Goal: Task Accomplishment & Management: Use online tool/utility

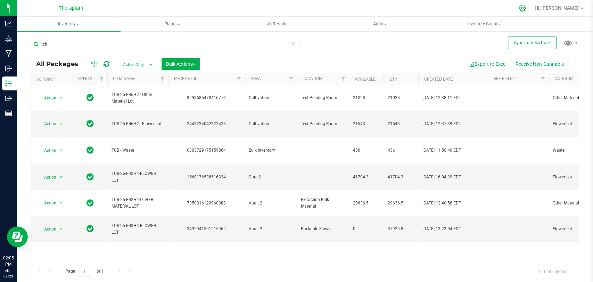
click at [526, 9] on icon at bounding box center [521, 8] width 7 height 7
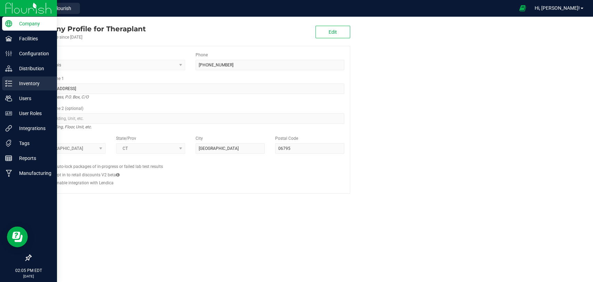
click at [6, 87] on div "Inventory" at bounding box center [29, 83] width 55 height 14
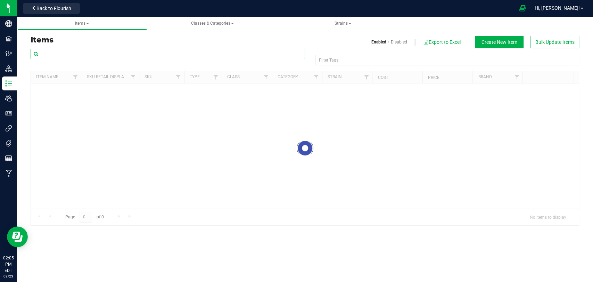
click at [84, 56] on input "text" at bounding box center [168, 54] width 274 height 10
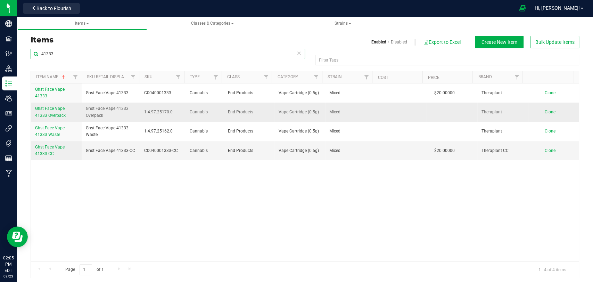
type input "41333"
click at [61, 116] on span "Ghst Face Vape 41333 Overpack" at bounding box center [50, 111] width 31 height 11
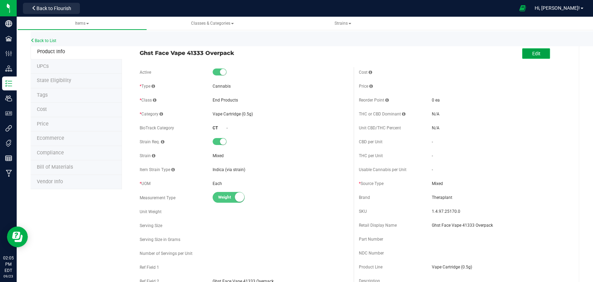
click at [531, 53] on span "Edit" at bounding box center [535, 54] width 8 height 6
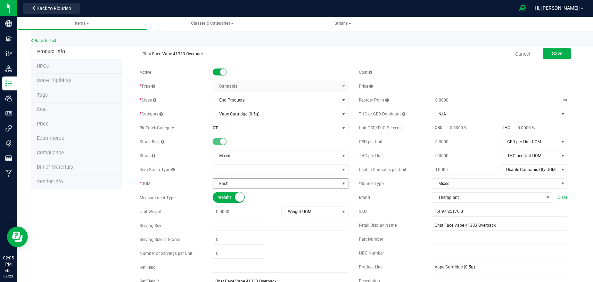
click at [249, 181] on span "Each" at bounding box center [276, 183] width 126 height 10
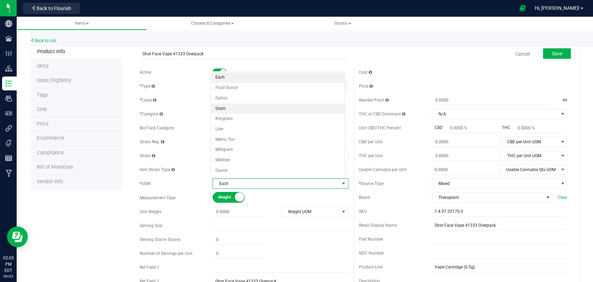
click at [223, 108] on li "Gram" at bounding box center [277, 108] width 133 height 10
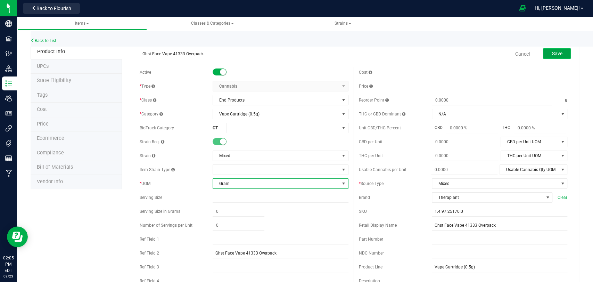
click at [543, 55] on button "Save" at bounding box center [557, 53] width 28 height 10
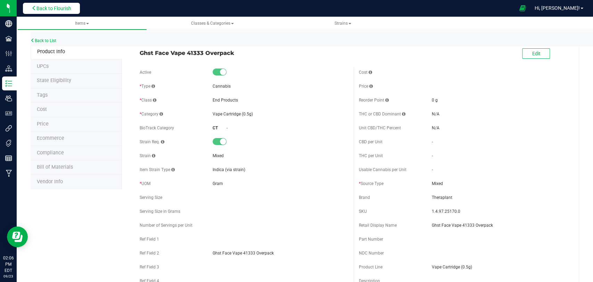
click at [49, 11] on span "Back to Flourish" at bounding box center [53, 9] width 35 height 6
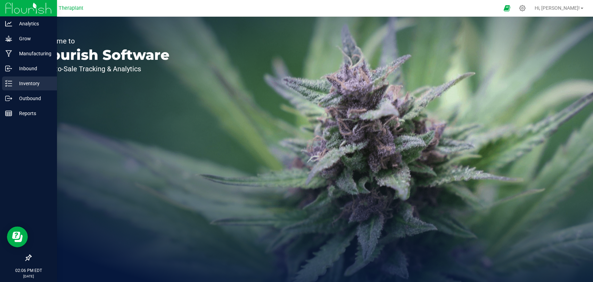
click at [10, 82] on icon at bounding box center [8, 83] width 7 height 7
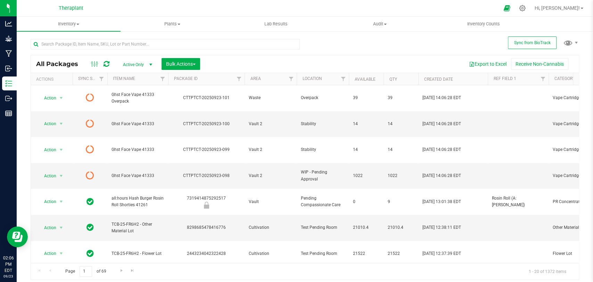
click at [106, 65] on icon at bounding box center [106, 63] width 6 height 7
click at [97, 48] on input "text" at bounding box center [165, 44] width 269 height 10
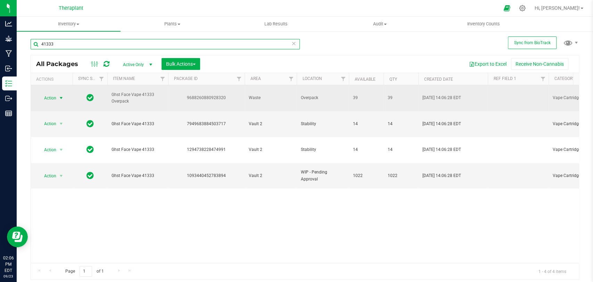
type input "41333"
click at [50, 97] on span "Action" at bounding box center [47, 98] width 19 height 10
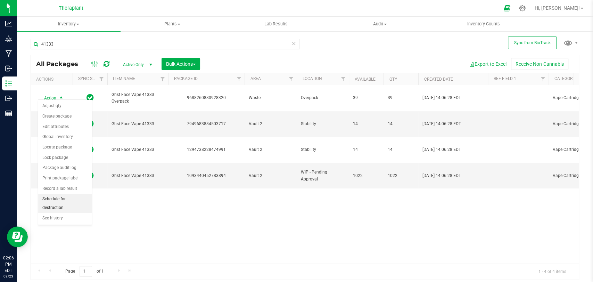
click at [56, 202] on li "Schedule for destruction" at bounding box center [64, 203] width 53 height 19
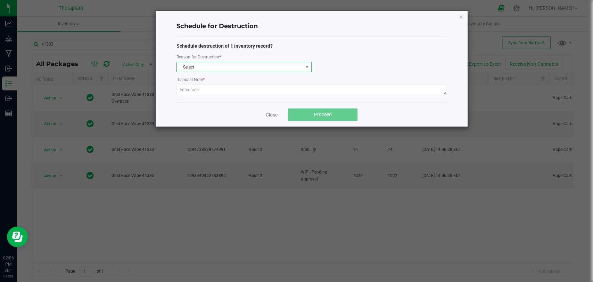
click at [193, 67] on span "Select" at bounding box center [240, 67] width 126 height 10
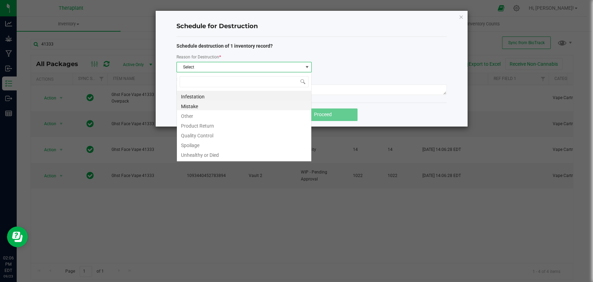
scroll to position [10, 135]
drag, startPoint x: 195, startPoint y: 112, endPoint x: 195, endPoint y: 107, distance: 5.2
click at [195, 112] on li "Other" at bounding box center [244, 115] width 134 height 10
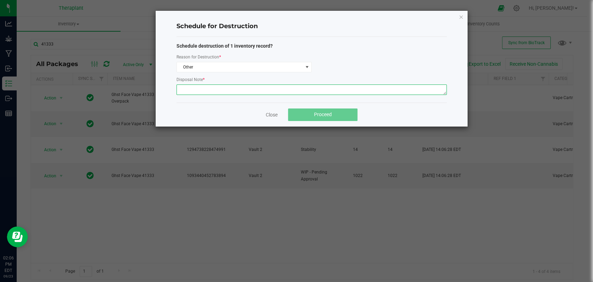
click at [198, 88] on textarea at bounding box center [311, 89] width 270 height 10
type textarea "Digitally destroying overpack from production run of NDC: 41333. -DT"
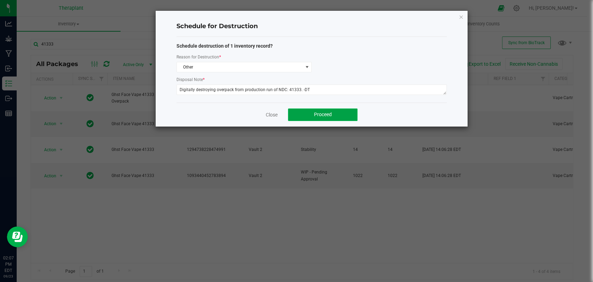
click at [303, 113] on button "Proceed" at bounding box center [322, 114] width 69 height 12
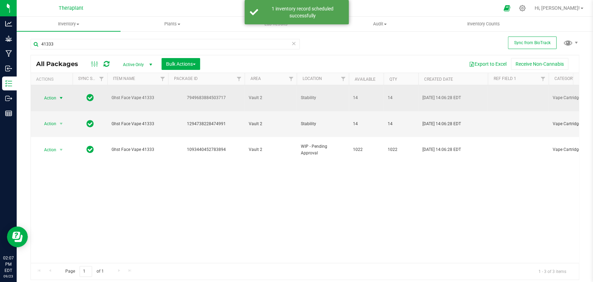
click at [50, 95] on span "Action" at bounding box center [47, 98] width 19 height 10
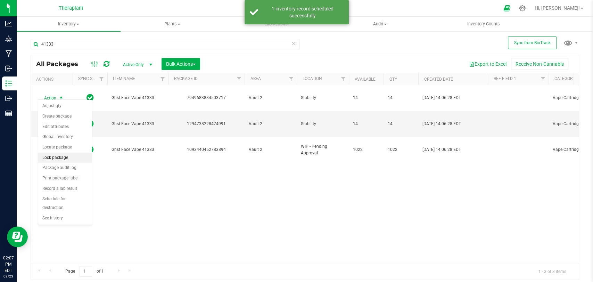
click at [53, 158] on li "Lock package" at bounding box center [64, 157] width 53 height 10
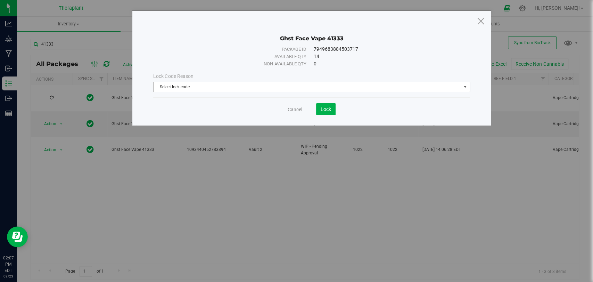
click at [204, 87] on span "Select lock code" at bounding box center [306, 87] width 307 height 10
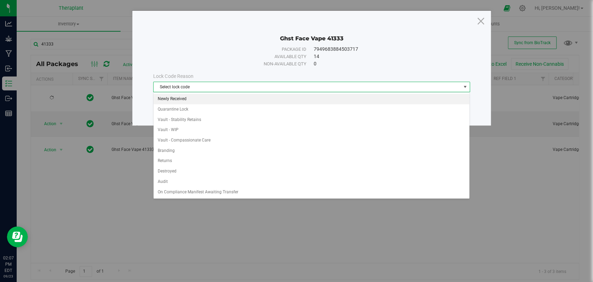
click at [173, 98] on li "Newly Received" at bounding box center [311, 99] width 316 height 10
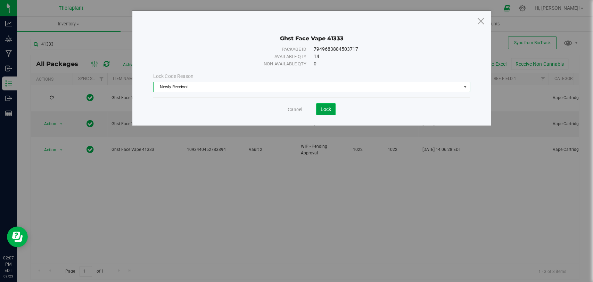
click at [329, 109] on span "Lock" at bounding box center [325, 109] width 10 height 6
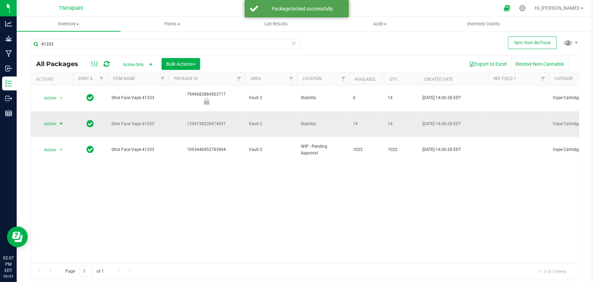
click at [60, 121] on span "select" at bounding box center [61, 124] width 6 height 6
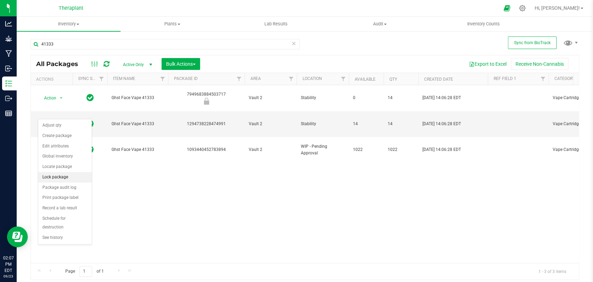
click at [60, 178] on li "Lock package" at bounding box center [64, 177] width 53 height 10
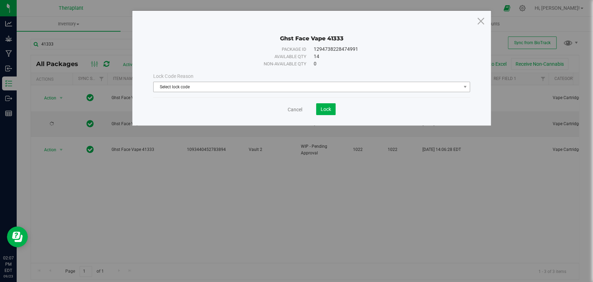
click at [260, 87] on span "Select lock code" at bounding box center [306, 87] width 307 height 10
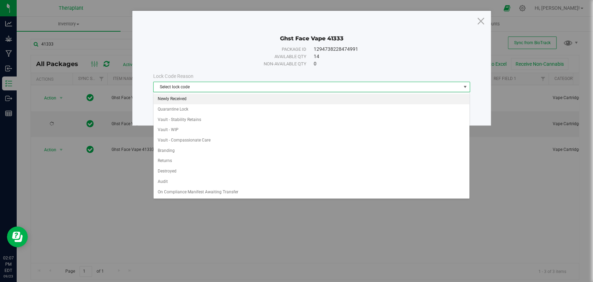
click at [186, 99] on li "Newly Received" at bounding box center [311, 99] width 316 height 10
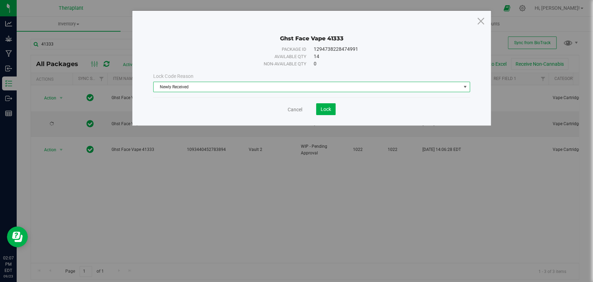
click at [328, 101] on div "Cancel Lock" at bounding box center [311, 106] width 316 height 17
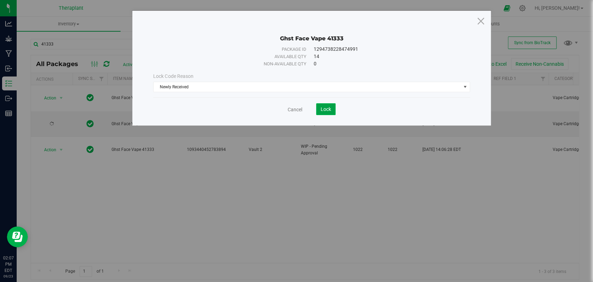
click at [328, 108] on span "Lock" at bounding box center [325, 109] width 10 height 6
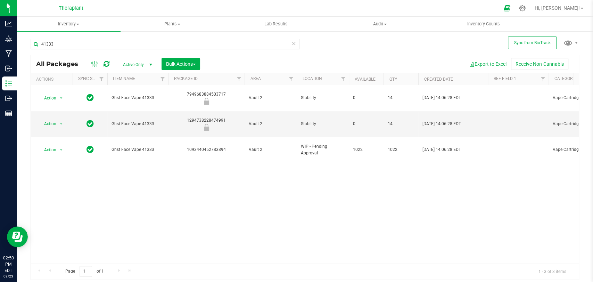
click at [112, 51] on div "41333" at bounding box center [165, 47] width 269 height 16
click at [112, 47] on input "41333" at bounding box center [165, 44] width 269 height 10
type input "4"
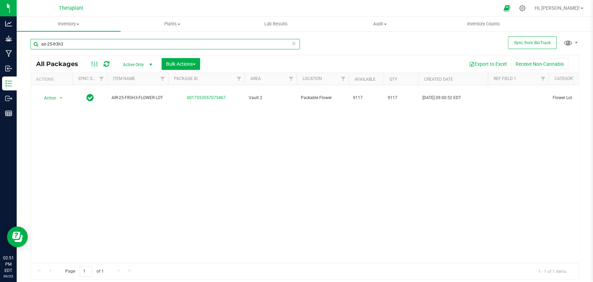
type input "air-25-fr3h3"
click at [142, 66] on span "Active Only" at bounding box center [136, 65] width 38 height 10
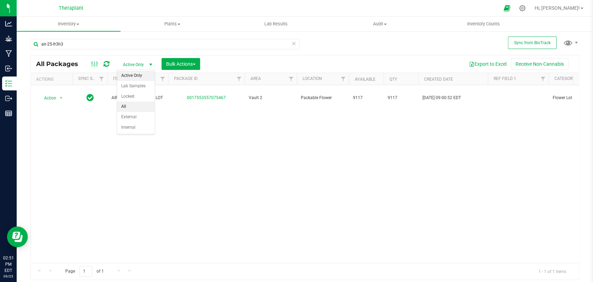
click at [123, 106] on li "All" at bounding box center [135, 106] width 37 height 10
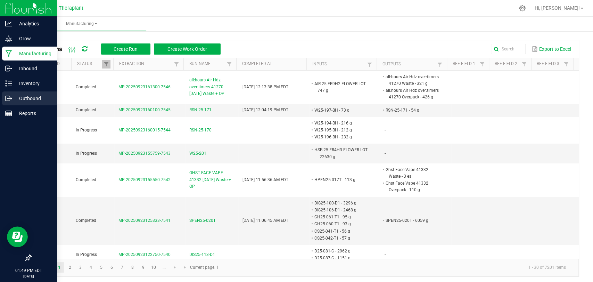
click at [5, 98] on icon at bounding box center [8, 98] width 7 height 7
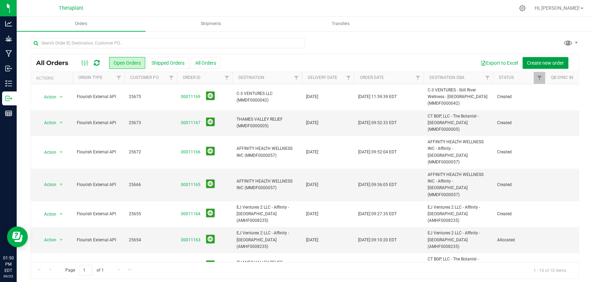
click at [530, 60] on span "Create new order" at bounding box center [545, 63] width 37 height 6
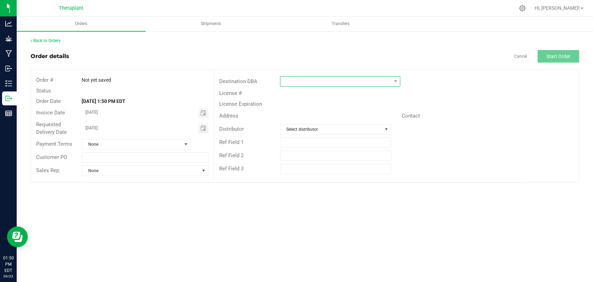
click at [358, 76] on span at bounding box center [340, 81] width 120 height 10
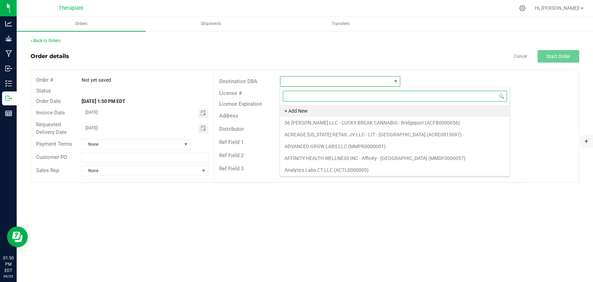
scroll to position [10, 120]
type input "north"
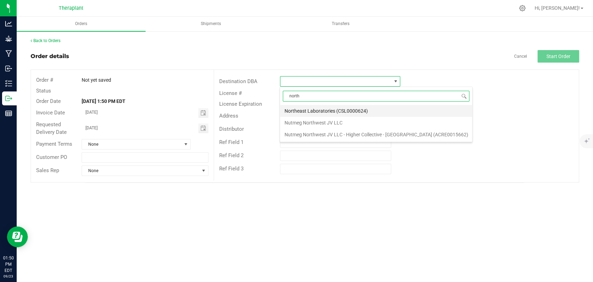
click at [328, 110] on li "Northeast Laboratories (CSL0000624)" at bounding box center [376, 111] width 192 height 12
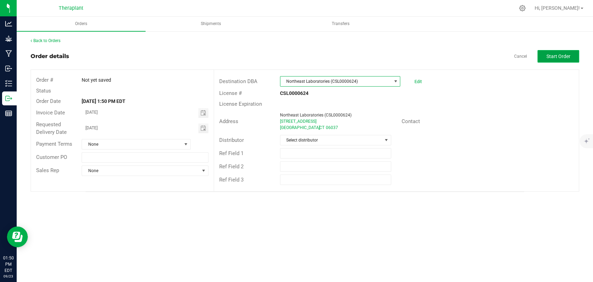
click at [560, 57] on span "Start Order" at bounding box center [558, 56] width 24 height 6
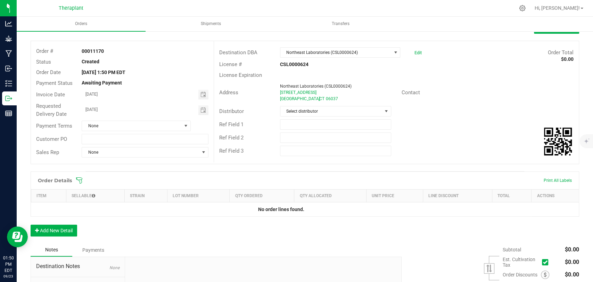
scroll to position [103, 0]
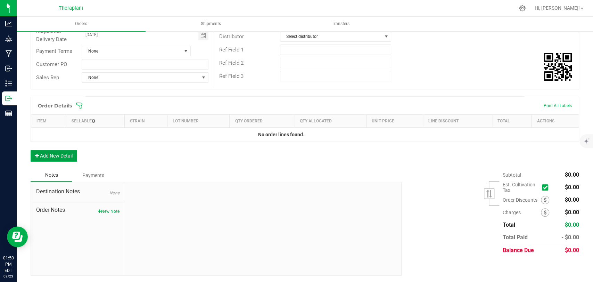
click at [48, 156] on button "Add New Detail" at bounding box center [54, 156] width 47 height 12
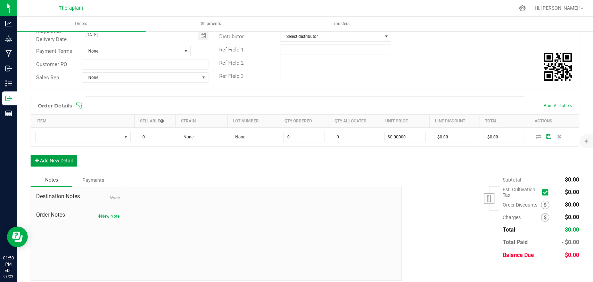
click at [53, 159] on button "Add New Detail" at bounding box center [54, 160] width 47 height 12
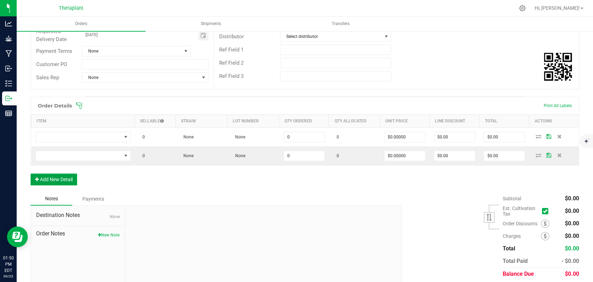
drag, startPoint x: 57, startPoint y: 173, endPoint x: 57, endPoint y: 184, distance: 11.1
click at [57, 173] on button "Add New Detail" at bounding box center [54, 179] width 47 height 12
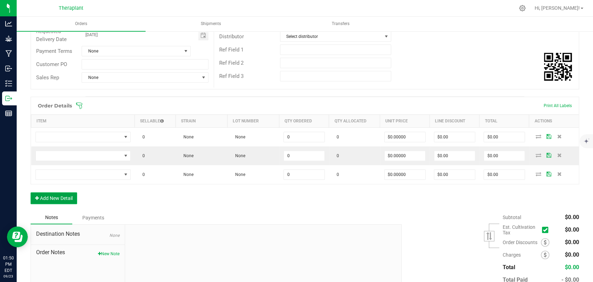
click at [57, 192] on button "Add New Detail" at bounding box center [54, 198] width 47 height 12
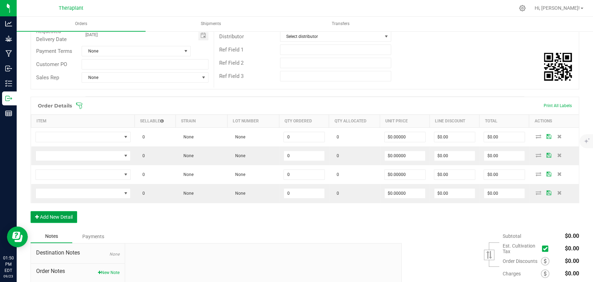
click at [63, 215] on button "Add New Detail" at bounding box center [54, 217] width 47 height 12
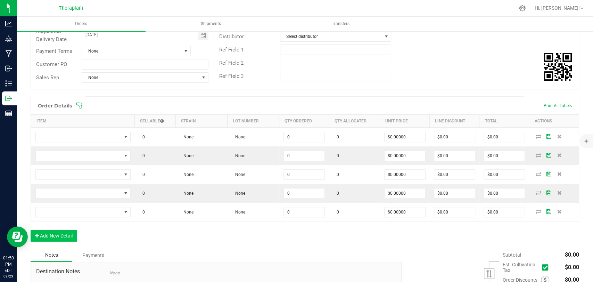
drag, startPoint x: 69, startPoint y: 226, endPoint x: 67, endPoint y: 234, distance: 7.9
click at [69, 227] on div "Order Details Print All Labels Item Sellable Strain Lot Number Qty Ordered Qty …" at bounding box center [305, 173] width 548 height 152
click at [66, 235] on button "Add New Detail" at bounding box center [54, 235] width 47 height 12
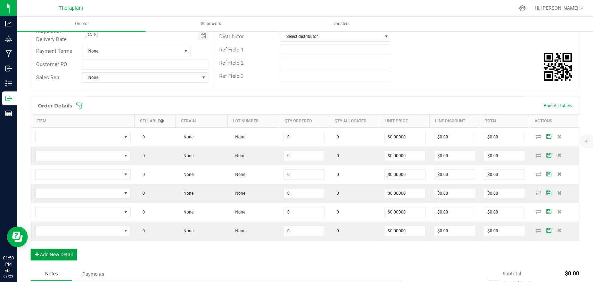
click at [63, 252] on button "Add New Detail" at bounding box center [54, 254] width 47 height 12
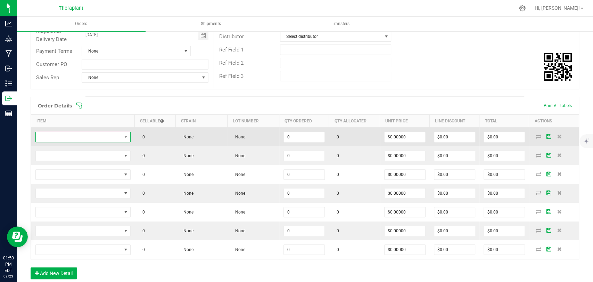
click at [96, 134] on span "NO DATA FOUND" at bounding box center [79, 137] width 86 height 10
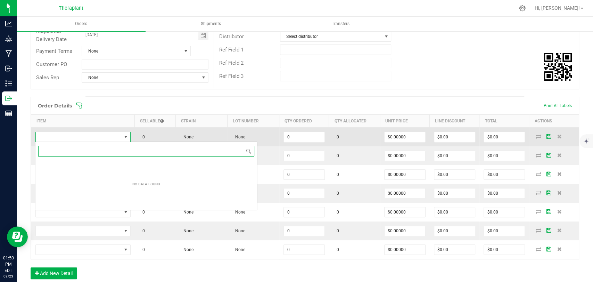
scroll to position [10, 94]
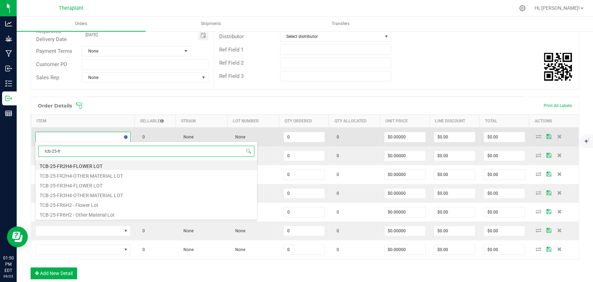
type input "tcb-25-fr6"
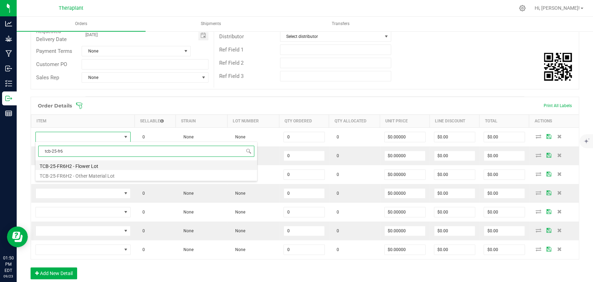
click at [91, 164] on li "TCB-25-FR6H2 - Flower Lot" at bounding box center [145, 165] width 221 height 10
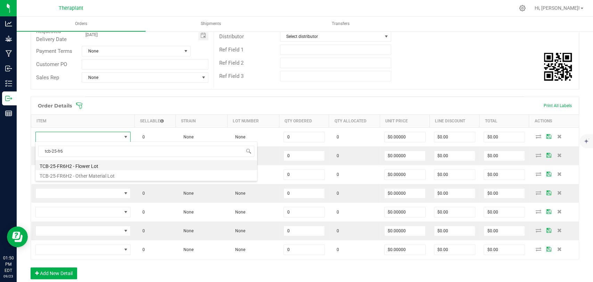
type input "0.0000 g"
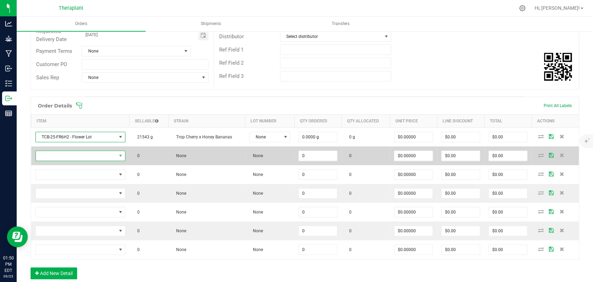
click at [91, 158] on span "NO DATA FOUND" at bounding box center [76, 156] width 81 height 10
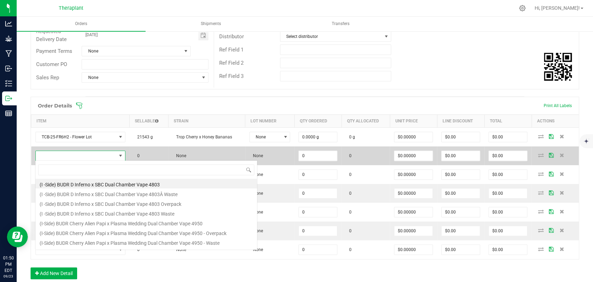
scroll to position [10, 88]
type input "tcb-25-fr6"
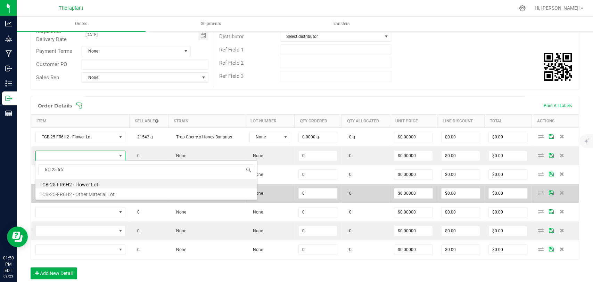
click at [96, 192] on li "TCB-25-FR6H2 - Other Material Lot" at bounding box center [145, 193] width 221 height 10
type input "0.0000 g"
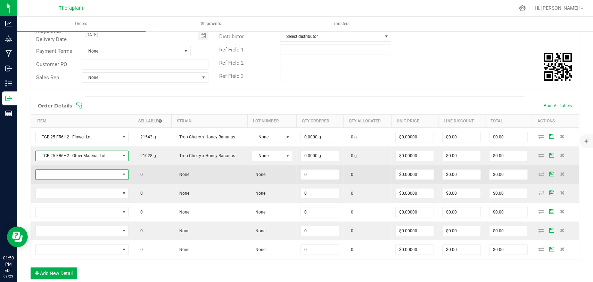
click at [94, 176] on span "NO DATA FOUND" at bounding box center [78, 174] width 84 height 10
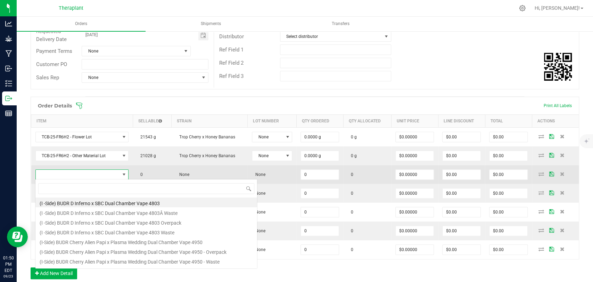
scroll to position [10, 91]
type input "spen25-020"
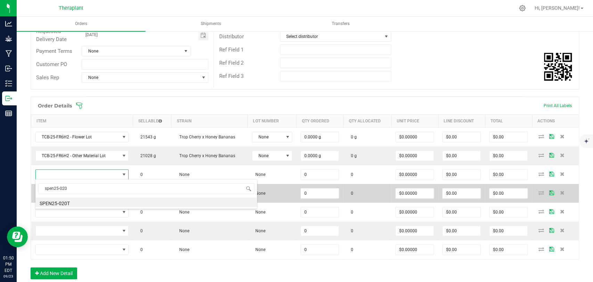
click at [83, 200] on li "SPEN25-020T" at bounding box center [145, 202] width 221 height 10
type input "0.0000 g"
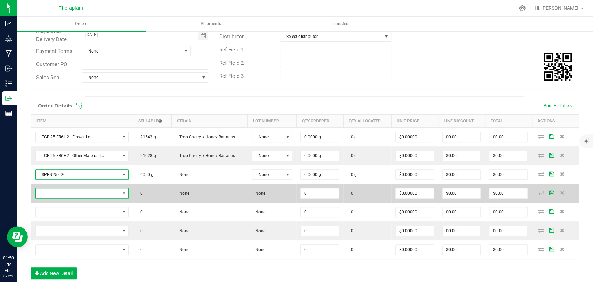
click at [84, 195] on span "NO DATA FOUND" at bounding box center [78, 193] width 84 height 10
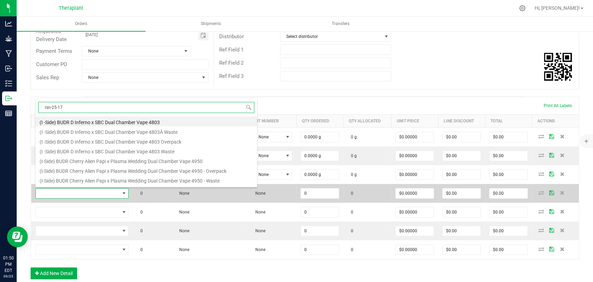
type input "rsn-25-171"
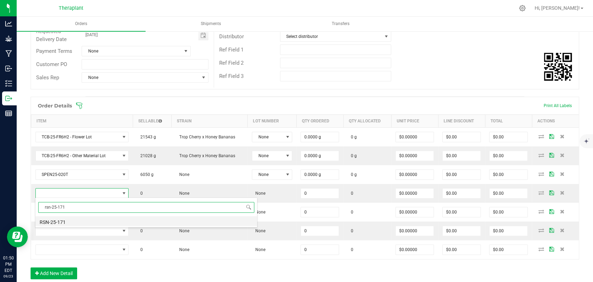
click at [76, 220] on li "RSN-25-171" at bounding box center [145, 221] width 221 height 10
type input "0.0000 g"
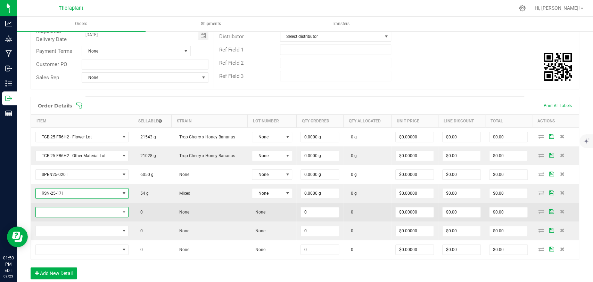
click at [78, 210] on span "NO DATA FOUND" at bounding box center [78, 212] width 84 height 10
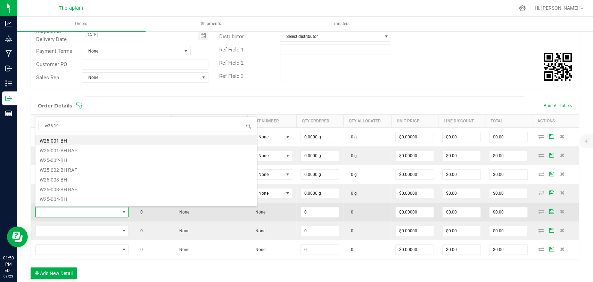
type input "w25-197"
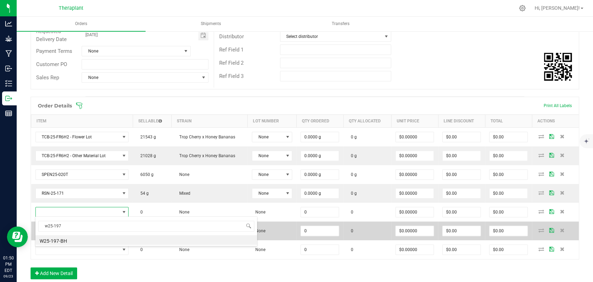
click at [67, 237] on li "W25-197-BH" at bounding box center [145, 240] width 221 height 10
type input "0.0000 g"
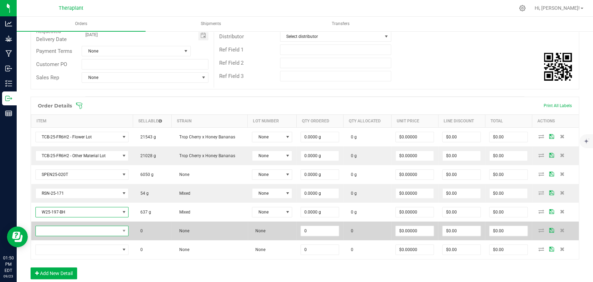
click at [67, 231] on span "NO DATA FOUND" at bounding box center [78, 231] width 84 height 10
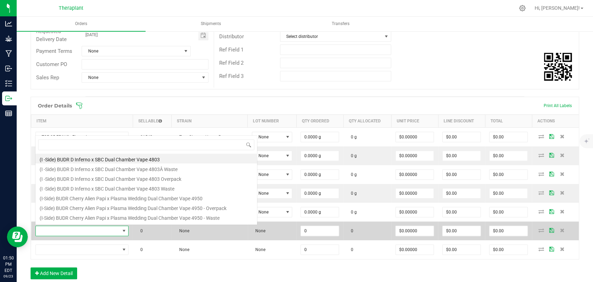
scroll to position [10, 91]
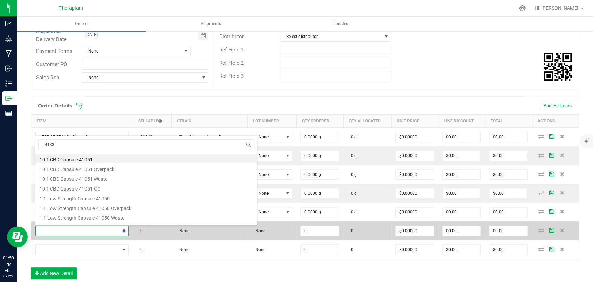
type input "41332"
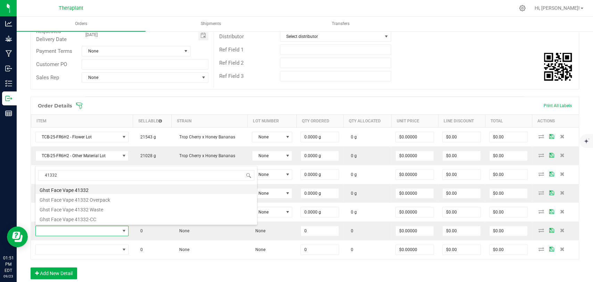
click at [86, 187] on li "Ghst Face Vape 41332" at bounding box center [145, 189] width 221 height 10
type input "0 ea"
type input "$33.50000"
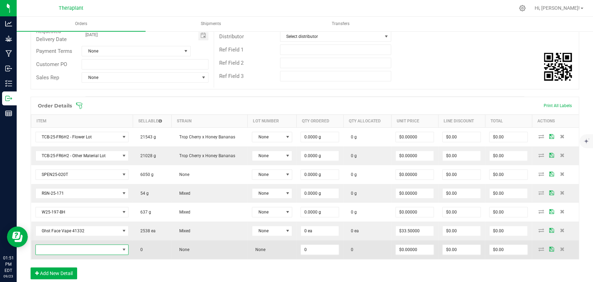
click at [77, 245] on span "NO DATA FOUND" at bounding box center [78, 249] width 84 height 10
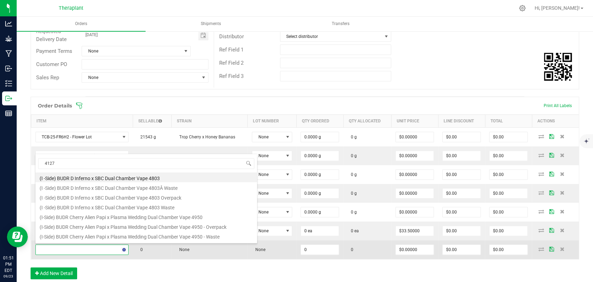
type input "41270"
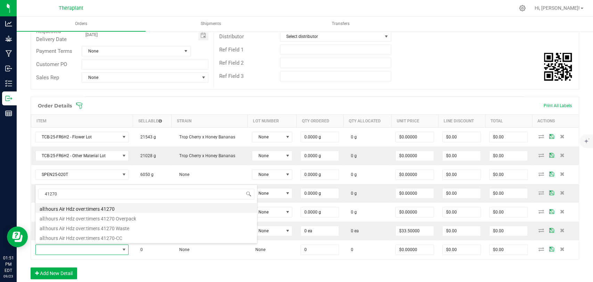
click at [79, 209] on li "all:hours Air Hdz over:timers 41270" at bounding box center [145, 208] width 221 height 10
type input "0 ea"
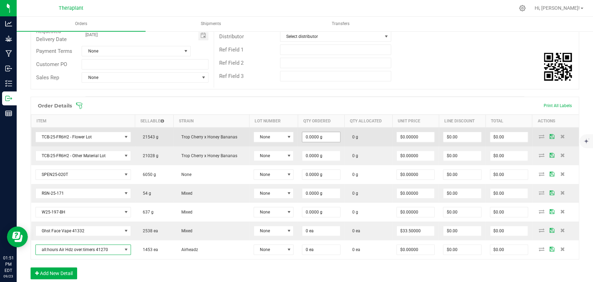
click at [308, 138] on input "0.0000 g" at bounding box center [320, 137] width 37 height 10
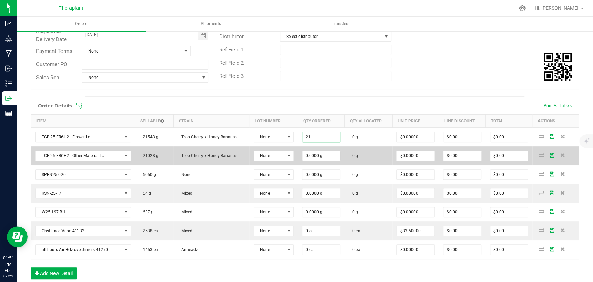
click at [314, 155] on input "0.0000 g" at bounding box center [320, 156] width 37 height 10
type input "21.0000 g"
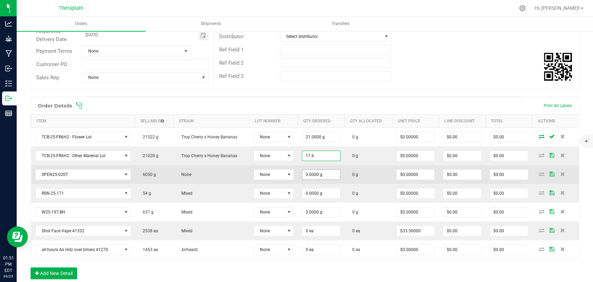
click at [302, 175] on input "0.0000 g" at bounding box center [320, 174] width 37 height 10
type input "17.6000 g"
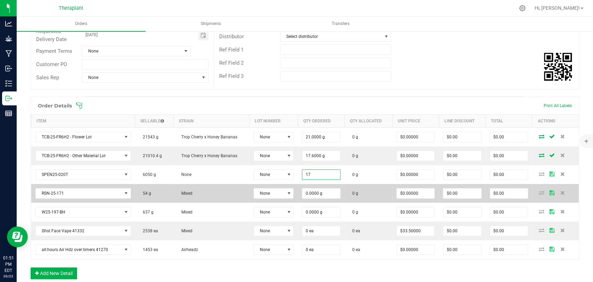
type input "17.0000 g"
click at [310, 198] on td "0.0000 g" at bounding box center [321, 193] width 47 height 19
click at [311, 190] on input "0.0000 g" at bounding box center [320, 193] width 37 height 10
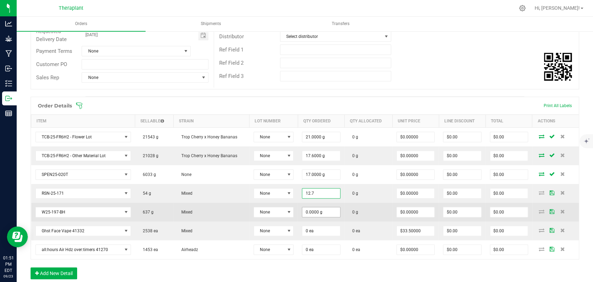
click at [311, 207] on input "0.0000 g" at bounding box center [320, 212] width 37 height 10
type input "12.7000 g"
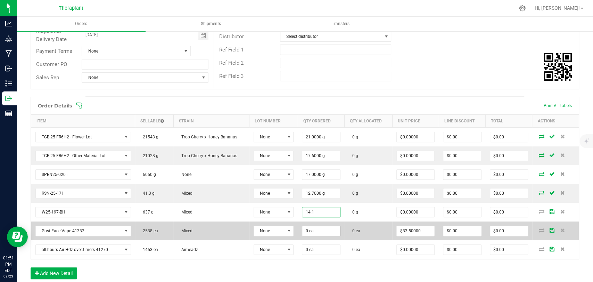
click at [308, 226] on input "0 ea" at bounding box center [320, 231] width 37 height 10
type input "14.1000 g"
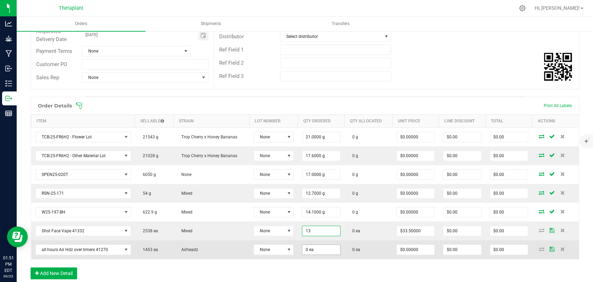
click at [305, 250] on input "0 ea" at bounding box center [320, 249] width 37 height 10
type input "13 ea"
type input "$435.50"
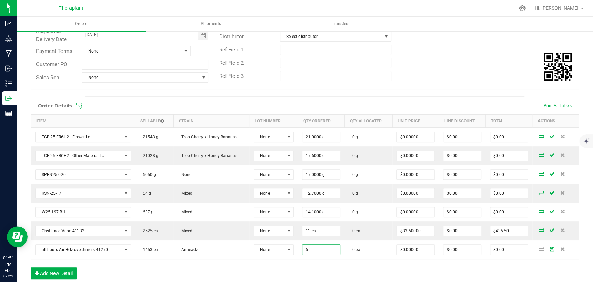
click at [310, 261] on div "Order Details Print All Labels Item Sellable Strain Lot Number Qty Ordered Qty …" at bounding box center [305, 191] width 548 height 189
type input "6 ea"
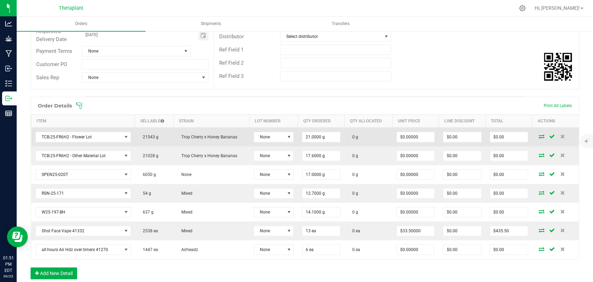
click at [538, 135] on icon at bounding box center [541, 136] width 6 height 4
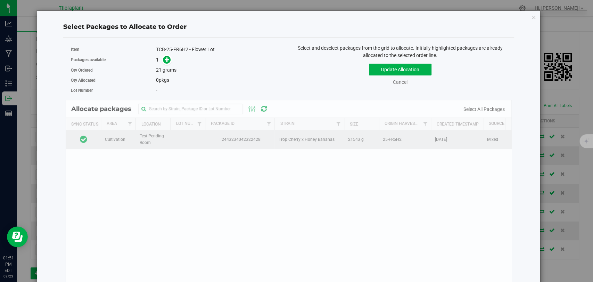
click at [88, 133] on td at bounding box center [83, 139] width 35 height 19
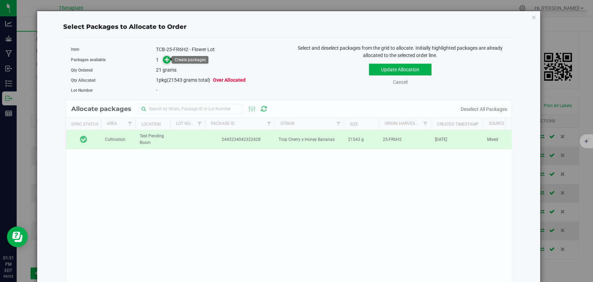
click at [165, 59] on icon at bounding box center [167, 59] width 5 height 5
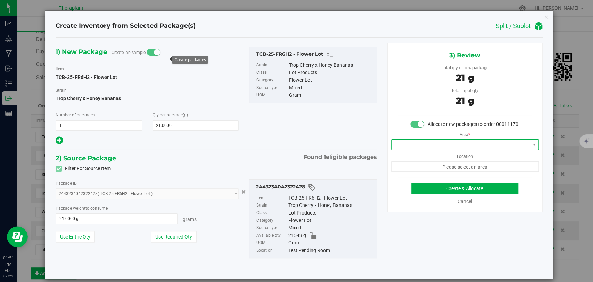
click at [417, 148] on span at bounding box center [460, 145] width 138 height 10
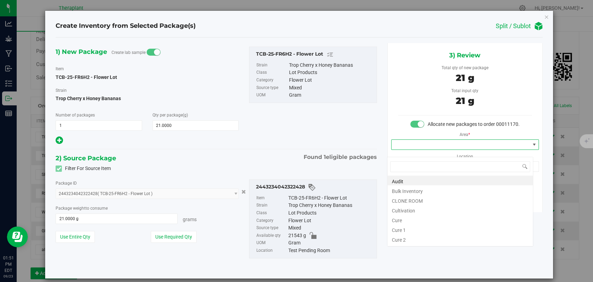
scroll to position [10, 146]
click at [415, 188] on li "Bulk Inventory" at bounding box center [459, 190] width 145 height 10
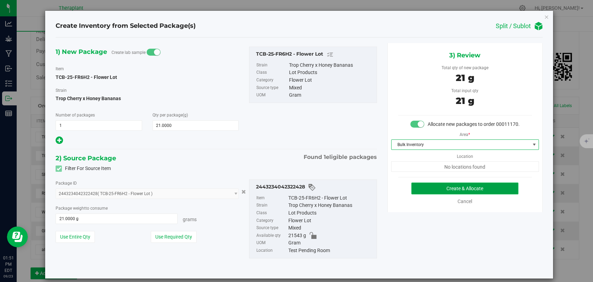
click at [449, 193] on button "Create & Allocate" at bounding box center [464, 188] width 107 height 12
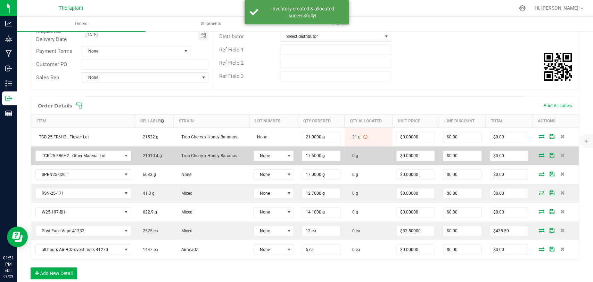
click at [538, 154] on icon at bounding box center [541, 155] width 6 height 4
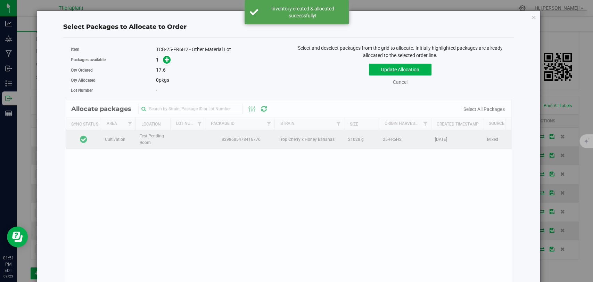
click at [97, 140] on td at bounding box center [83, 139] width 35 height 19
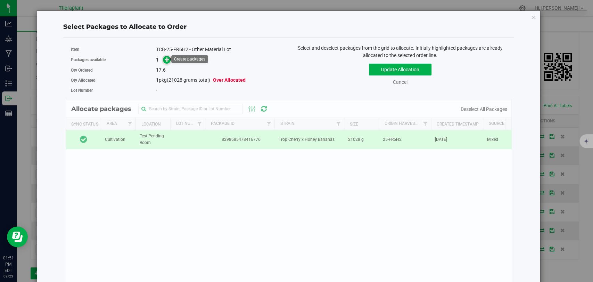
click at [168, 60] on icon at bounding box center [167, 59] width 5 height 5
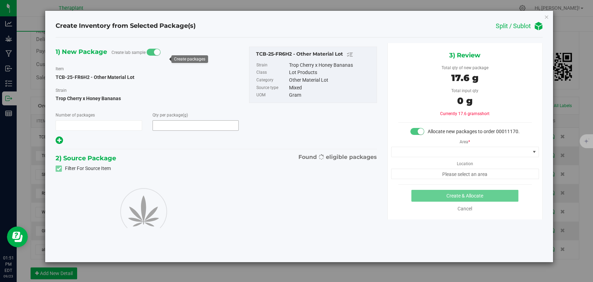
type input "1"
type input "17.6000"
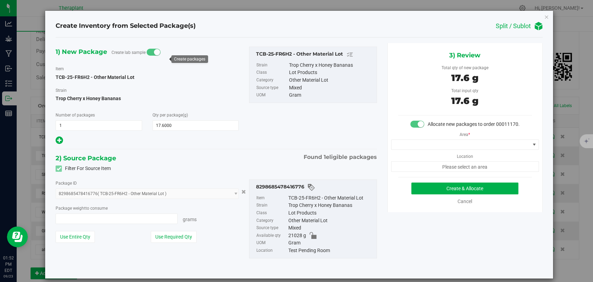
type input "17.6000 g"
click at [419, 149] on span at bounding box center [460, 145] width 138 height 10
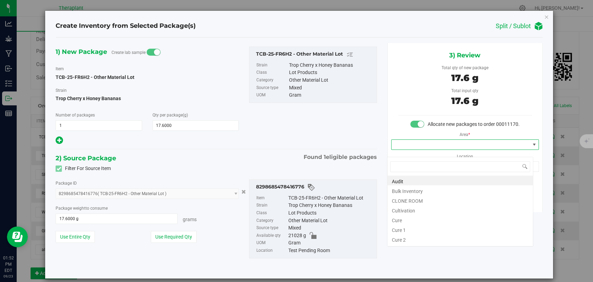
scroll to position [10, 146]
click at [411, 188] on li "Bulk Inventory" at bounding box center [459, 190] width 145 height 10
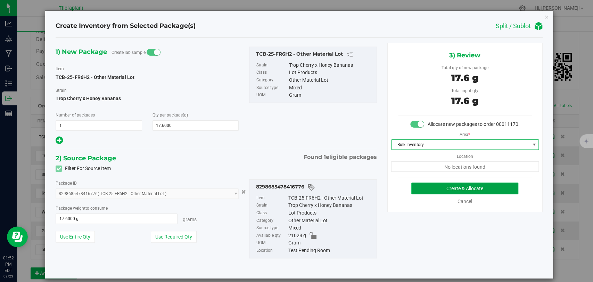
click at [451, 194] on button "Create & Allocate" at bounding box center [464, 188] width 107 height 12
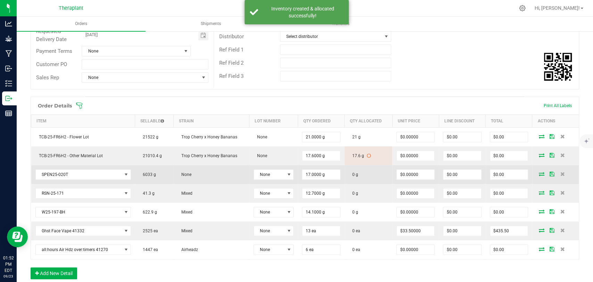
click at [538, 175] on icon at bounding box center [541, 173] width 6 height 4
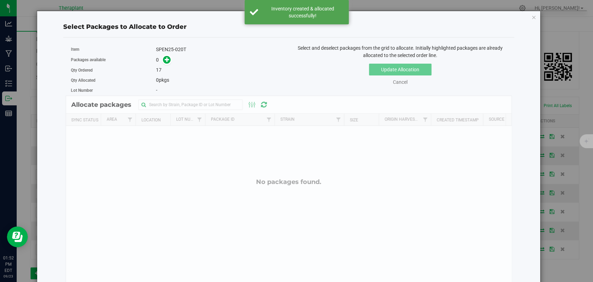
click at [162, 62] on span at bounding box center [165, 60] width 11 height 8
click at [165, 60] on icon at bounding box center [167, 59] width 5 height 5
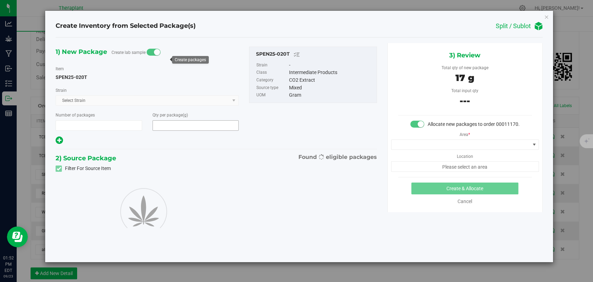
type input "1"
type input "17.0000"
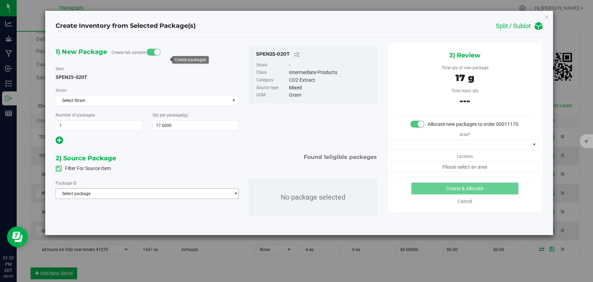
click at [164, 196] on span "Select package" at bounding box center [143, 194] width 174 height 10
click at [109, 218] on li "7365411149326698 ( SPEN25-020T )" at bounding box center [147, 222] width 182 height 10
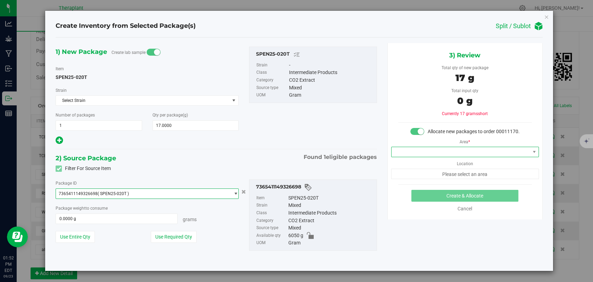
click at [417, 156] on span at bounding box center [460, 152] width 138 height 10
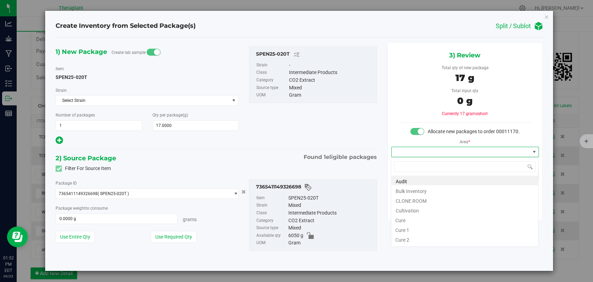
scroll to position [10, 147]
click at [420, 190] on li "Bulk Inventory" at bounding box center [464, 190] width 147 height 10
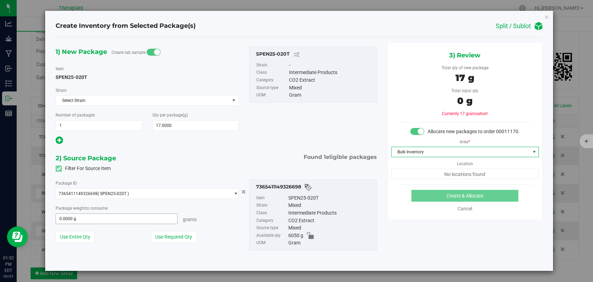
click at [83, 218] on span "0.0000 g 0" at bounding box center [117, 218] width 122 height 10
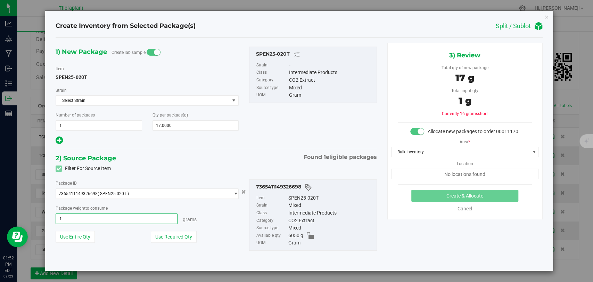
type input "17"
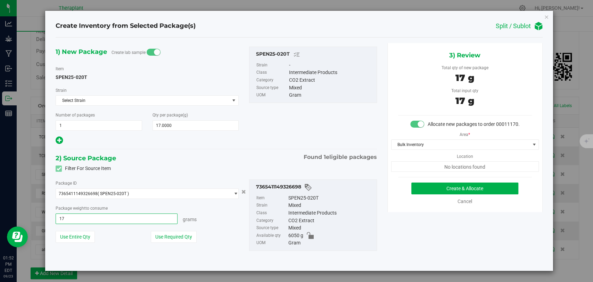
click at [217, 205] on div "Package weight to consume" at bounding box center [147, 207] width 183 height 7
type input "17.0000 g"
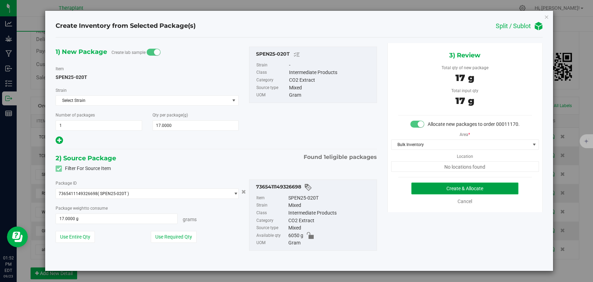
click at [460, 190] on button "Create & Allocate" at bounding box center [464, 188] width 107 height 12
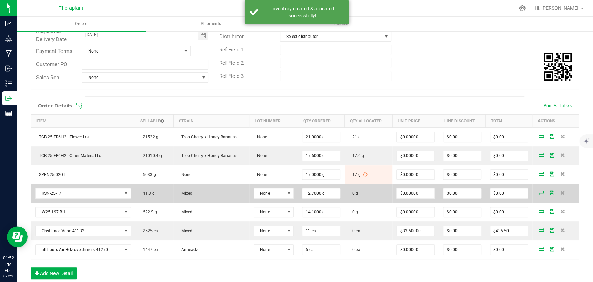
click at [538, 192] on icon at bounding box center [541, 192] width 6 height 4
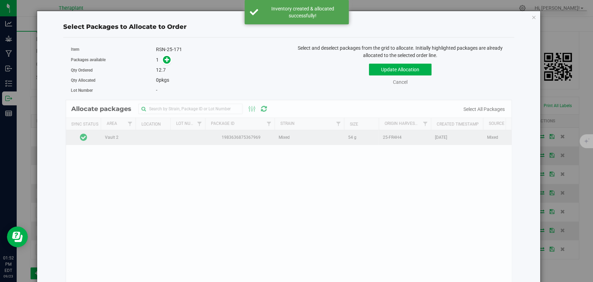
click at [97, 138] on td at bounding box center [83, 137] width 35 height 15
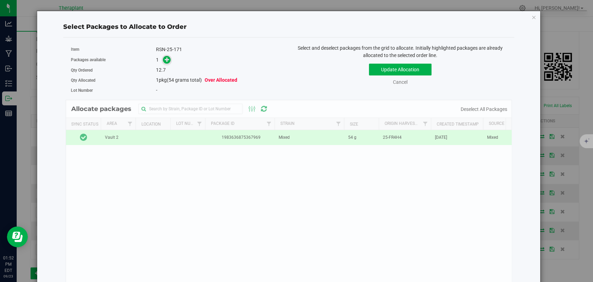
click at [168, 57] on icon at bounding box center [167, 59] width 5 height 5
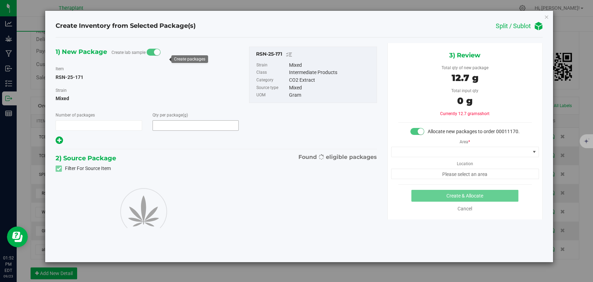
type input "1"
type input "12.7000"
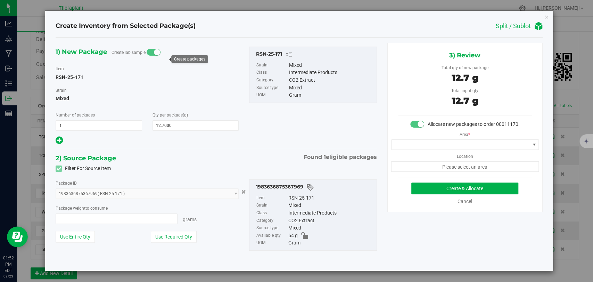
type input "12.7000 g"
click at [499, 145] on span at bounding box center [460, 145] width 138 height 10
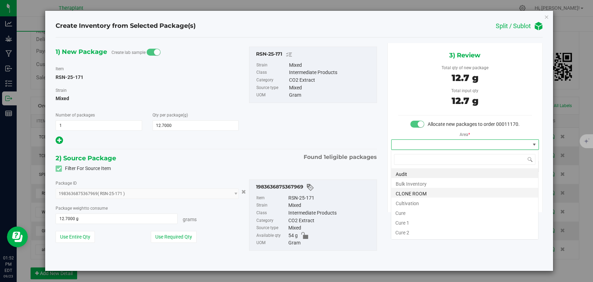
scroll to position [10, 147]
click at [412, 184] on li "Bulk Inventory" at bounding box center [464, 183] width 147 height 10
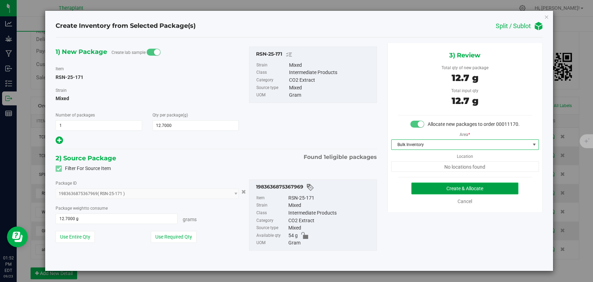
click at [445, 186] on button "Create & Allocate" at bounding box center [464, 188] width 107 height 12
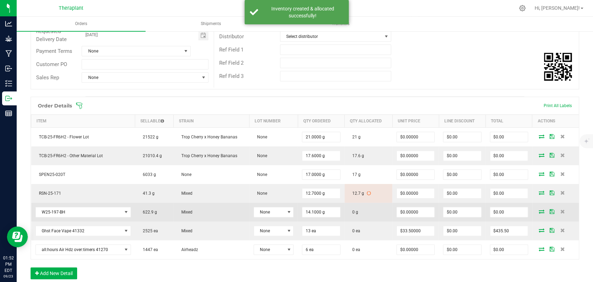
click at [538, 210] on icon at bounding box center [541, 211] width 6 height 4
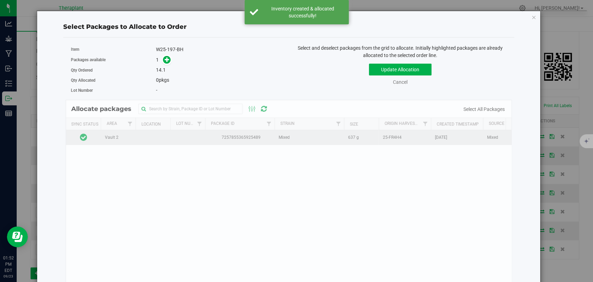
click at [95, 137] on td at bounding box center [83, 137] width 35 height 15
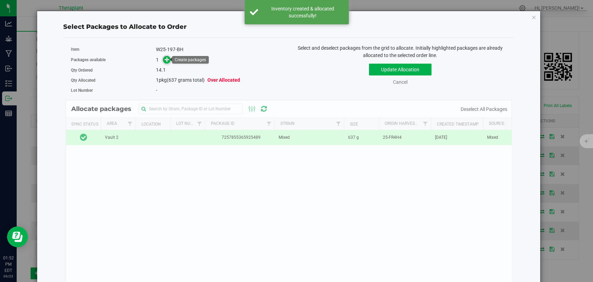
click at [164, 62] on span at bounding box center [167, 60] width 8 height 8
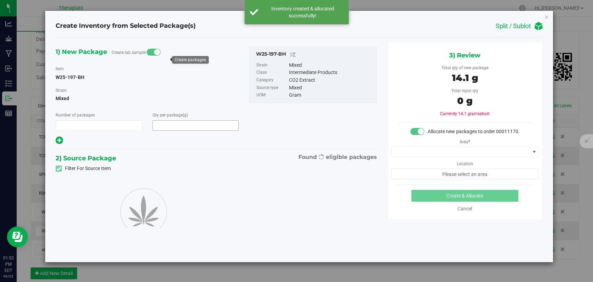
type input "1"
type input "14.1000"
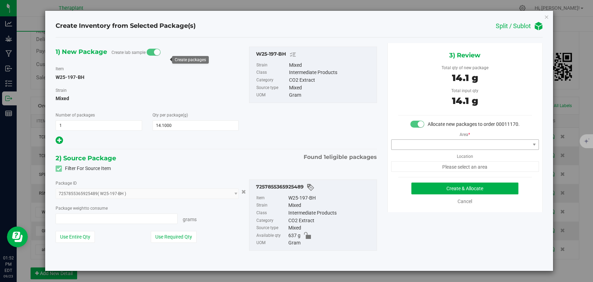
type input "14.1000 g"
click at [423, 143] on span at bounding box center [460, 145] width 138 height 10
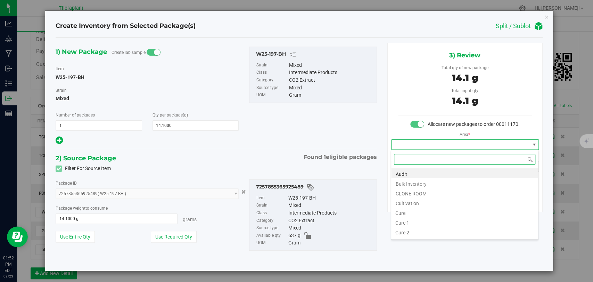
scroll to position [10, 147]
click at [421, 180] on li "Bulk Inventory" at bounding box center [464, 183] width 147 height 10
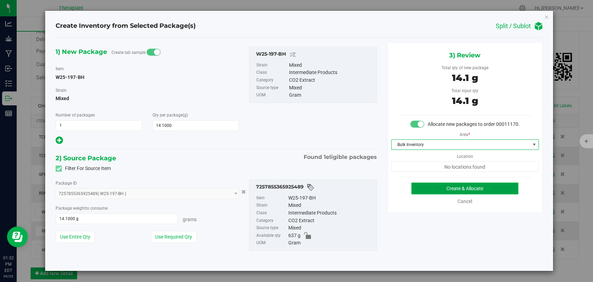
click at [461, 184] on button "Create & Allocate" at bounding box center [464, 188] width 107 height 12
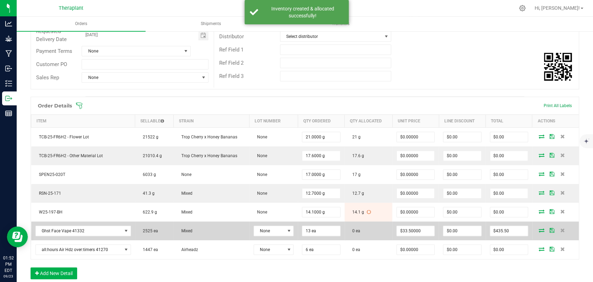
click at [538, 228] on icon at bounding box center [541, 230] width 6 height 4
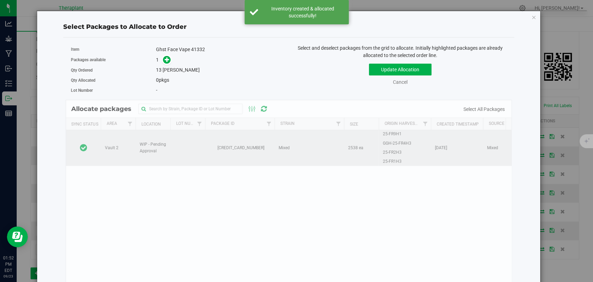
click at [99, 134] on td at bounding box center [83, 147] width 35 height 35
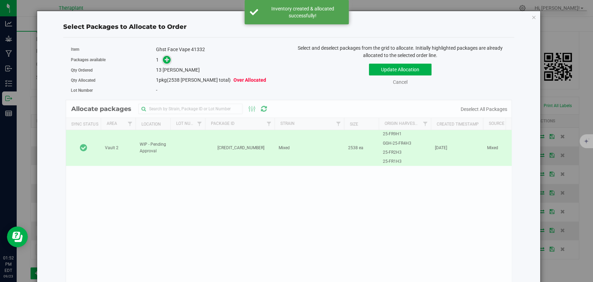
click at [168, 59] on icon at bounding box center [167, 59] width 5 height 5
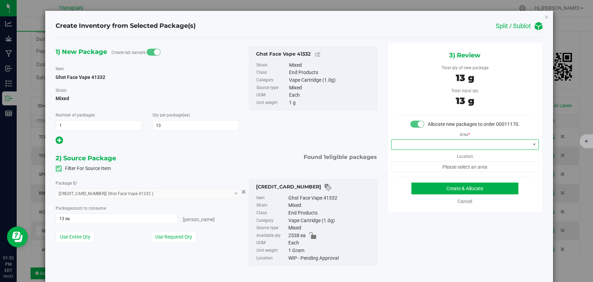
click at [408, 149] on span at bounding box center [460, 145] width 138 height 10
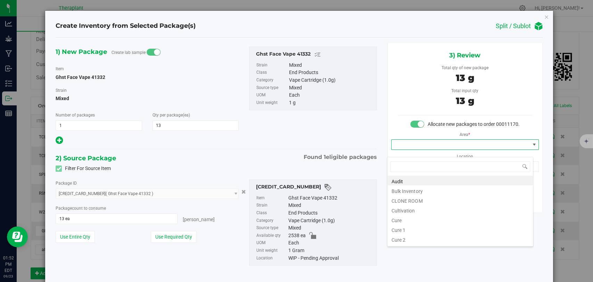
scroll to position [10, 146]
click at [409, 187] on li "Bulk Inventory" at bounding box center [459, 190] width 145 height 10
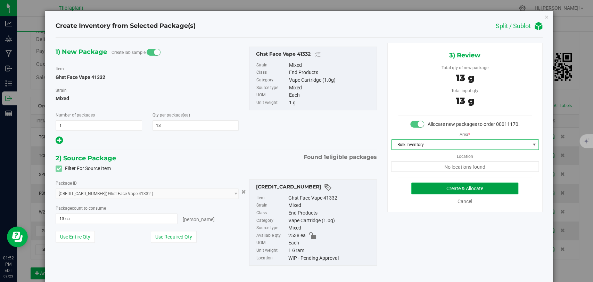
click at [459, 194] on button "Create & Allocate" at bounding box center [464, 188] width 107 height 12
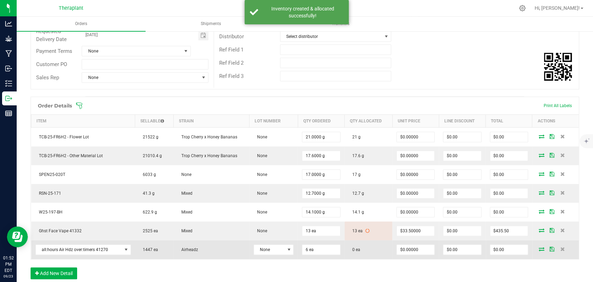
click at [538, 246] on icon at bounding box center [541, 248] width 6 height 4
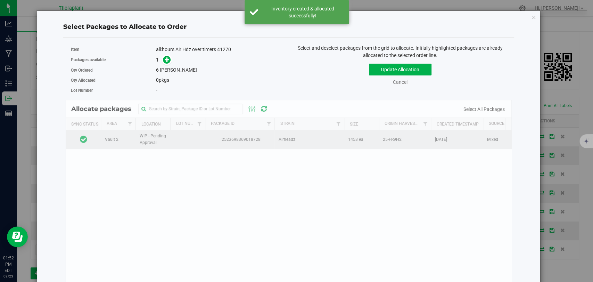
click at [89, 132] on td at bounding box center [83, 139] width 35 height 19
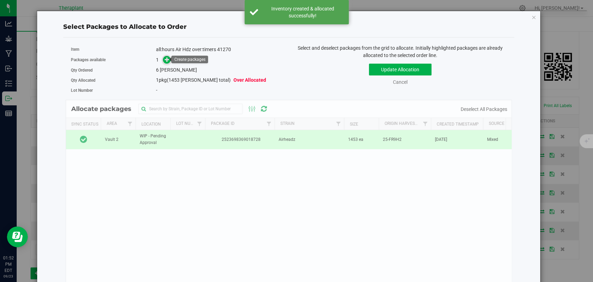
click at [165, 56] on span at bounding box center [167, 60] width 8 height 8
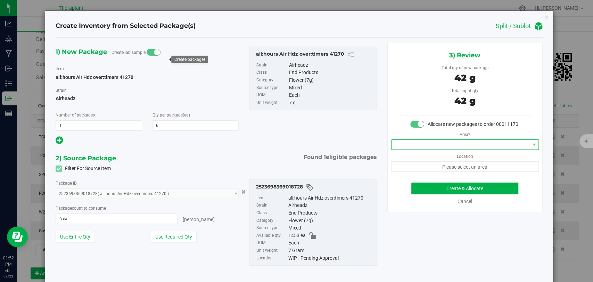
click at [436, 149] on span at bounding box center [460, 145] width 138 height 10
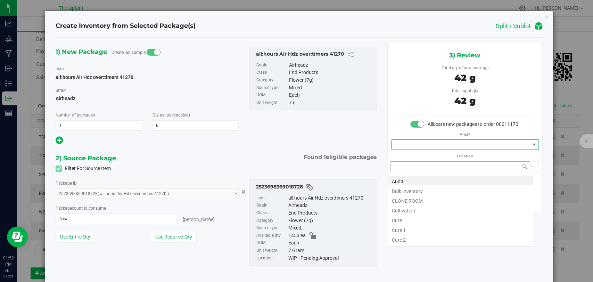
scroll to position [10, 146]
click at [414, 187] on li "Bulk Inventory" at bounding box center [459, 190] width 145 height 10
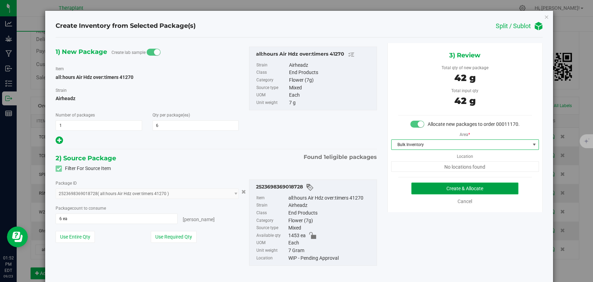
click at [451, 193] on button "Create & Allocate" at bounding box center [464, 188] width 107 height 12
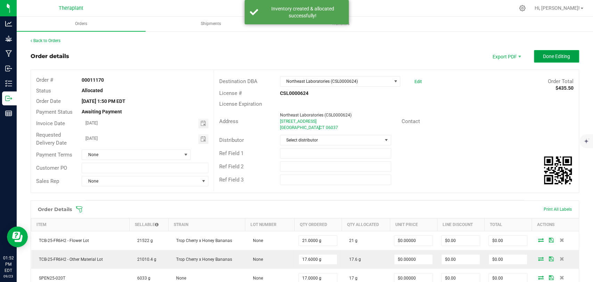
click at [547, 59] on button "Done Editing" at bounding box center [556, 56] width 45 height 12
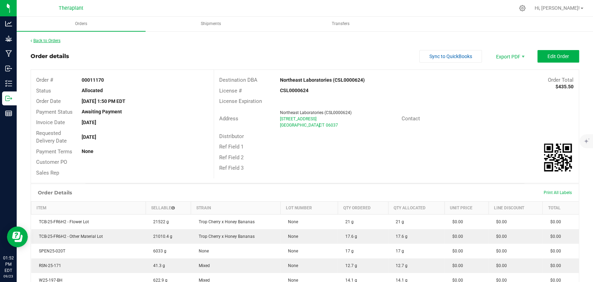
click at [50, 40] on link "Back to Orders" at bounding box center [46, 40] width 30 height 5
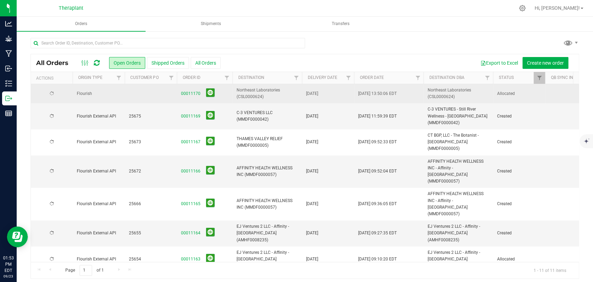
click at [110, 97] on td "Flourish" at bounding box center [99, 93] width 52 height 19
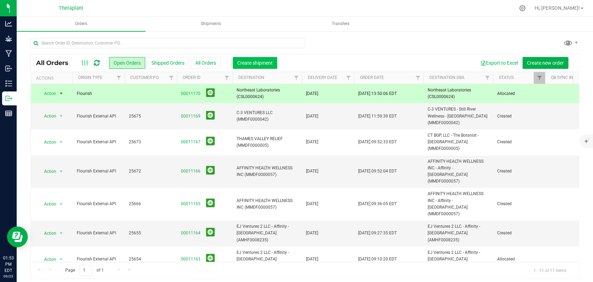
click at [264, 62] on span "Create shipment" at bounding box center [254, 63] width 35 height 6
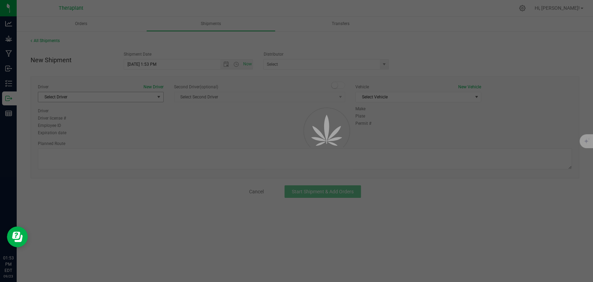
click at [157, 95] on div at bounding box center [296, 141] width 593 height 282
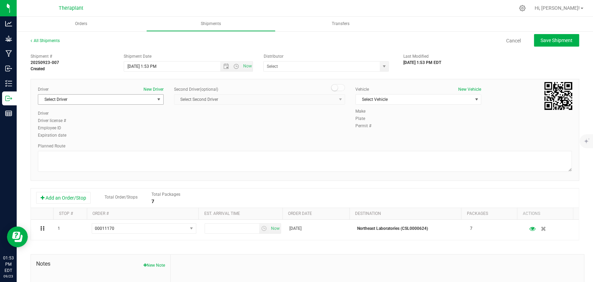
click at [130, 100] on span "Select Driver" at bounding box center [96, 99] width 116 height 10
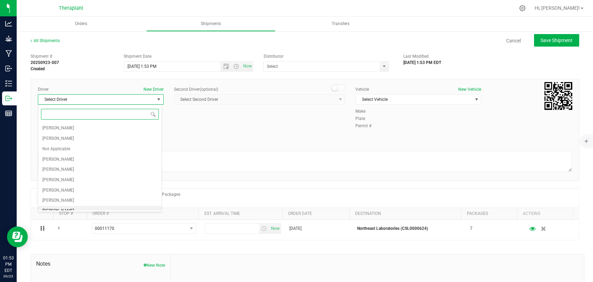
click at [69, 207] on span "[PERSON_NAME]" at bounding box center [58, 210] width 32 height 9
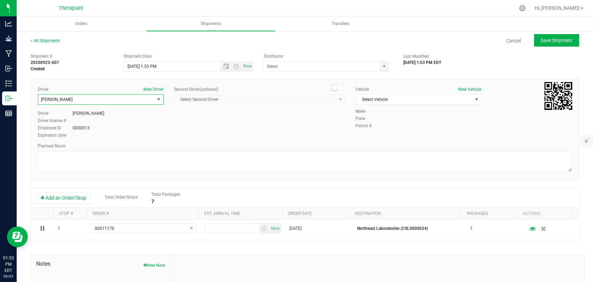
click at [340, 90] on span at bounding box center [338, 87] width 14 height 7
click at [338, 103] on span "select" at bounding box center [340, 99] width 9 height 10
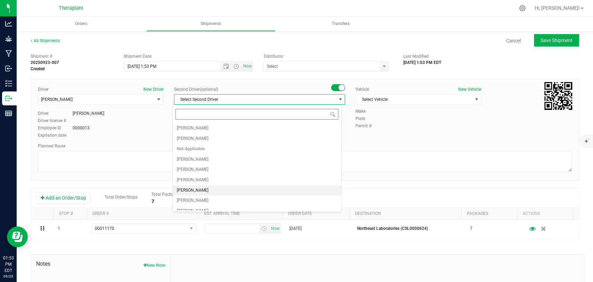
drag, startPoint x: 207, startPoint y: 191, endPoint x: 214, endPoint y: 186, distance: 8.6
click at [207, 191] on span "[PERSON_NAME]" at bounding box center [193, 190] width 32 height 9
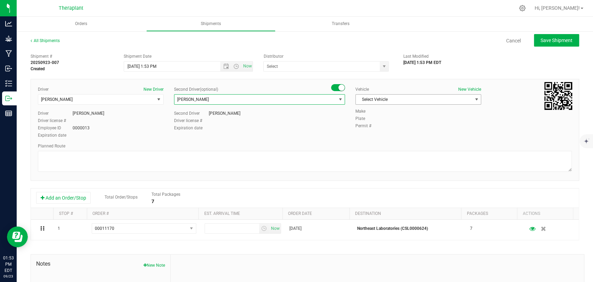
click at [381, 97] on span "Select Vehicle" at bounding box center [413, 99] width 116 height 10
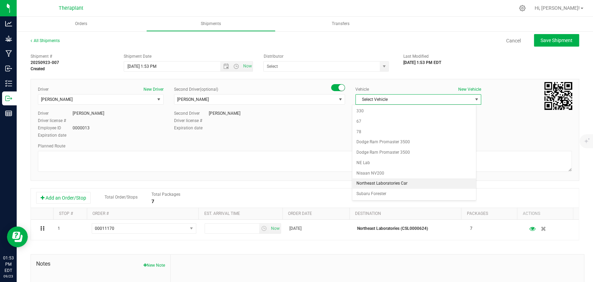
click at [393, 181] on li "Northeast Laboratories Car" at bounding box center [414, 183] width 124 height 10
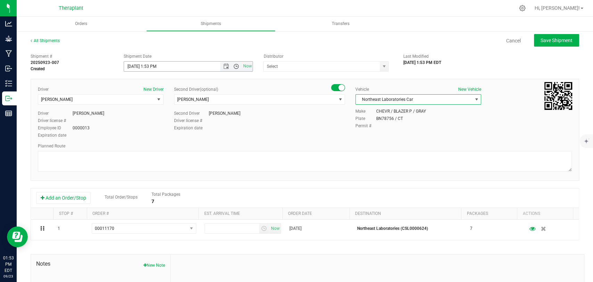
click at [236, 65] on span "Open the time view" at bounding box center [236, 67] width 6 height 6
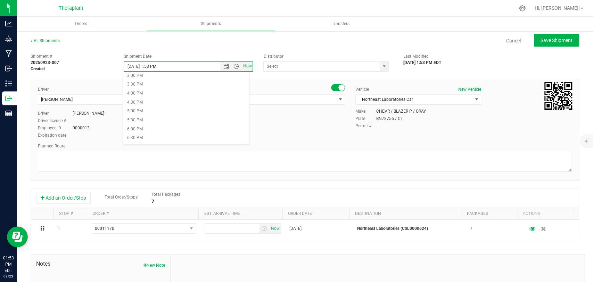
scroll to position [308, 0]
click at [137, 123] on li "8:00 PM" at bounding box center [186, 126] width 126 height 9
type input "[DATE] 8:00 PM"
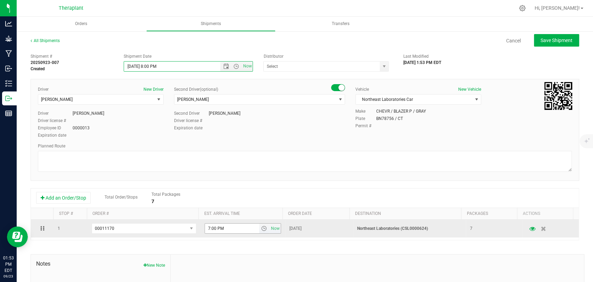
click at [261, 226] on span "select" at bounding box center [264, 228] width 6 height 6
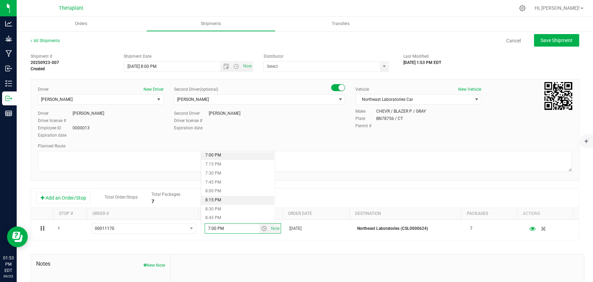
scroll to position [694, 0]
click at [226, 192] on li "8:30 PM" at bounding box center [237, 194] width 73 height 9
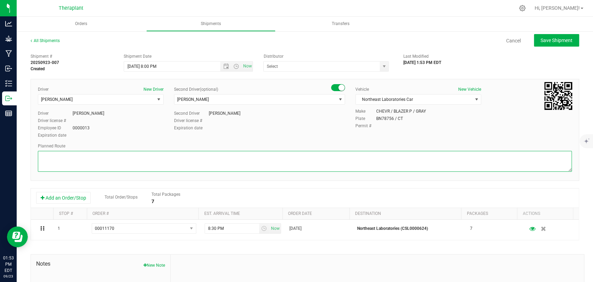
click at [197, 165] on textarea at bounding box center [305, 161] width 534 height 21
click at [124, 156] on textarea at bounding box center [305, 161] width 534 height 21
paste textarea "CT-8 S from CT-262, I-84 E, I-691 E, then I-91 N to [GEOGRAPHIC_DATA], Exit 23,…"
click at [247, 158] on textarea at bounding box center [305, 161] width 534 height 21
click at [244, 158] on textarea at bounding box center [305, 161] width 534 height 21
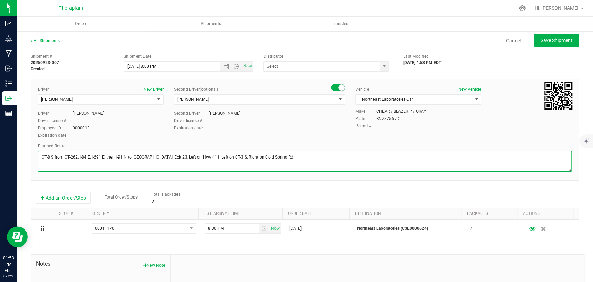
click at [243, 157] on textarea at bounding box center [305, 161] width 534 height 21
click at [244, 157] on textarea at bounding box center [305, 161] width 534 height 21
type textarea "CT-8 S from CT-262, I-84 E, I-691 E, then I-91 N to [GEOGRAPHIC_DATA], Exit 23,…"
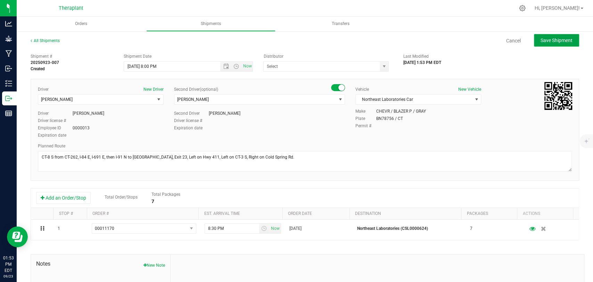
click at [558, 42] on span "Save Shipment" at bounding box center [556, 40] width 32 height 6
type input "[DATE] 12:00 AM"
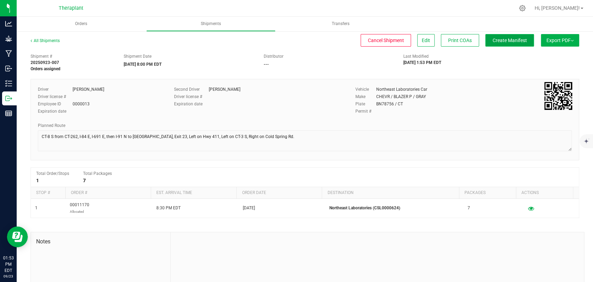
click at [505, 41] on span "Create Manifest" at bounding box center [509, 40] width 34 height 6
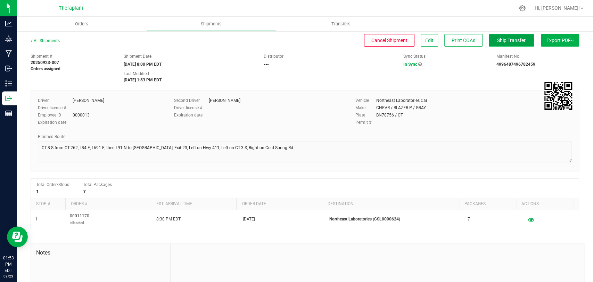
click at [488, 43] on button "Ship Transfer" at bounding box center [510, 40] width 45 height 12
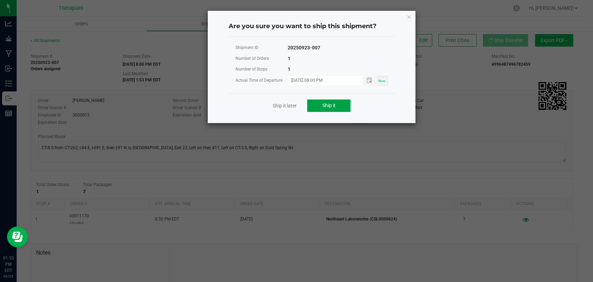
click at [336, 104] on button "Ship it" at bounding box center [328, 105] width 43 height 12
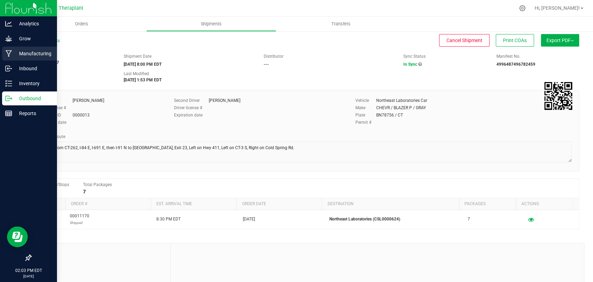
click at [11, 56] on icon at bounding box center [9, 53] width 7 height 7
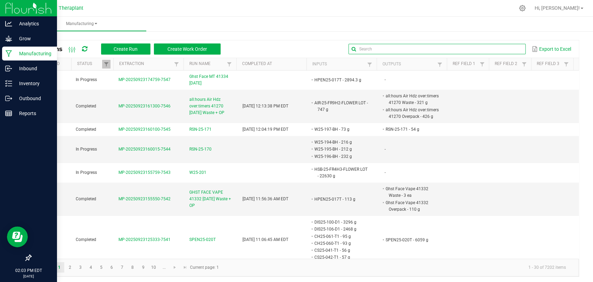
click at [496, 49] on input "text" at bounding box center [436, 49] width 177 height 10
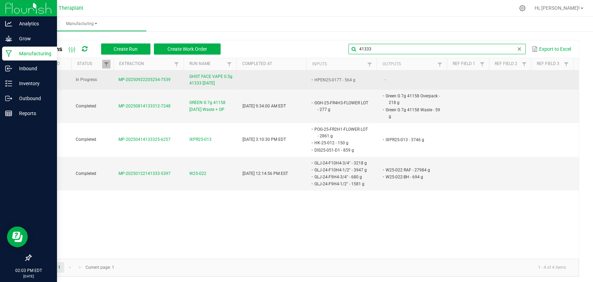
type input "41333"
click at [208, 79] on span "GHST FACE VAPE 0.5g 41333 [DATE]" at bounding box center [211, 79] width 45 height 13
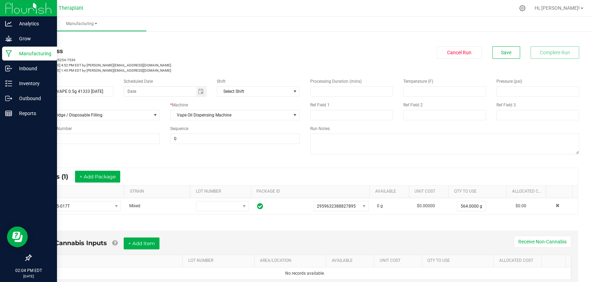
scroll to position [145, 0]
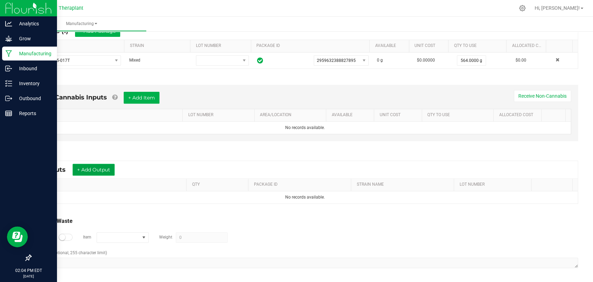
click at [100, 167] on button "+ Add Output" at bounding box center [94, 170] width 42 height 12
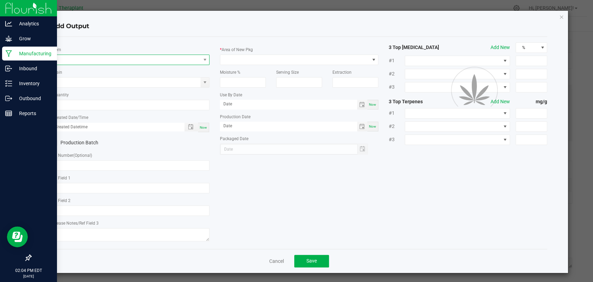
click at [114, 59] on span "NO DATA FOUND" at bounding box center [125, 60] width 149 height 10
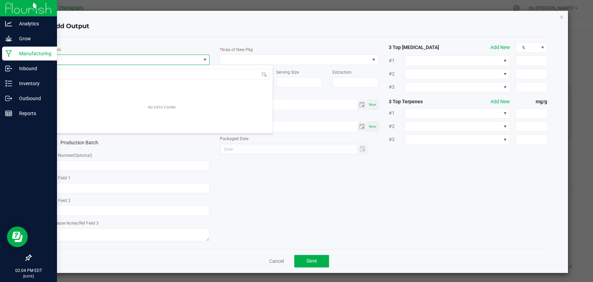
scroll to position [10, 156]
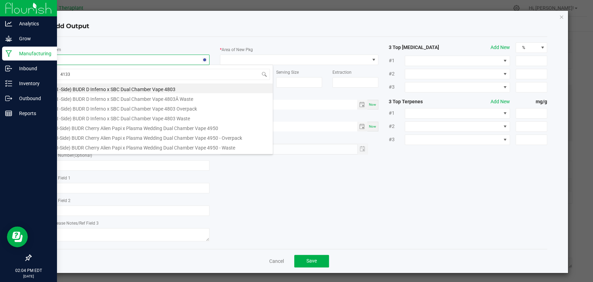
type input "41333"
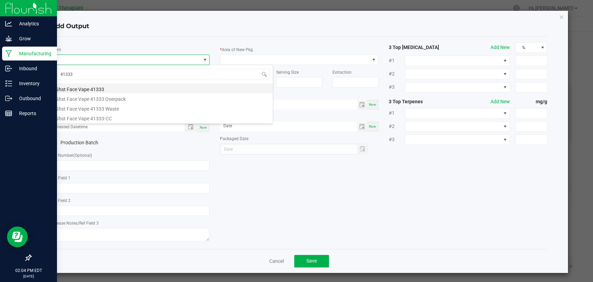
click at [104, 89] on li "Ghst Face Vape 41333" at bounding box center [161, 88] width 221 height 10
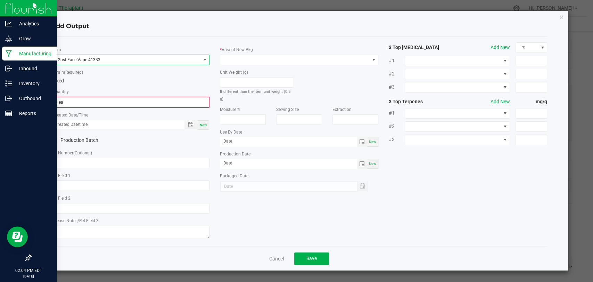
click at [90, 99] on input "0 ea" at bounding box center [130, 102] width 157 height 10
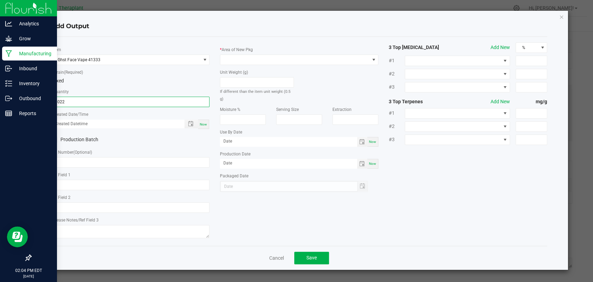
type input "1022 ea"
click at [208, 125] on div "Now" at bounding box center [203, 123] width 11 height 9
type input "09/23/2025 2:04 PM"
type input "[DATE]"
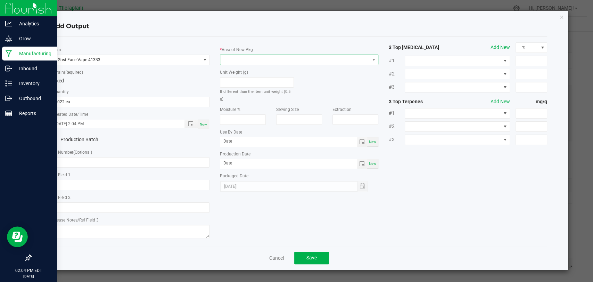
click at [248, 56] on span at bounding box center [294, 60] width 149 height 10
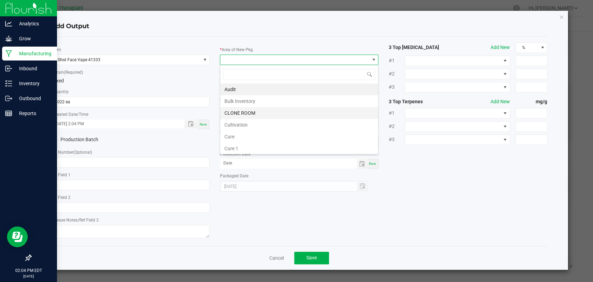
scroll to position [130, 0]
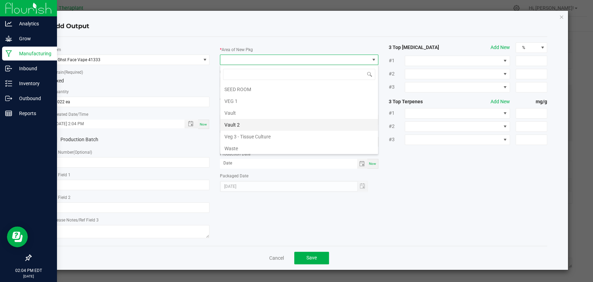
click at [240, 123] on li "Vault 2" at bounding box center [299, 125] width 158 height 12
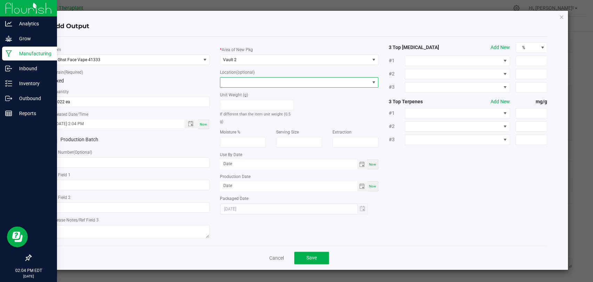
click at [247, 84] on span at bounding box center [294, 82] width 149 height 10
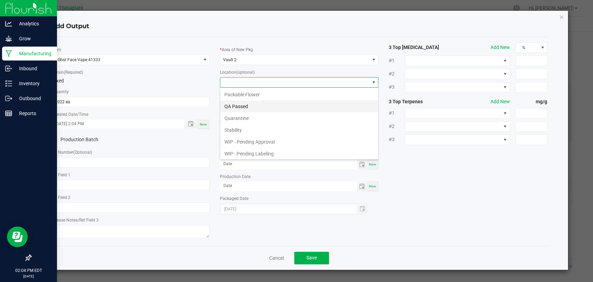
scroll to position [36, 0]
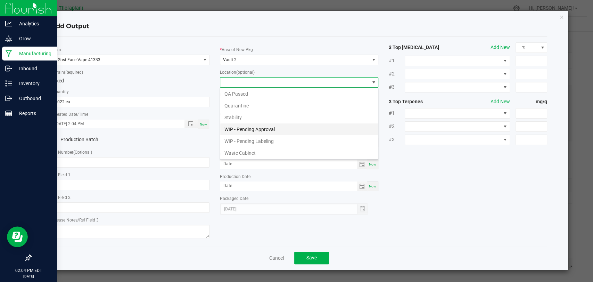
click at [243, 128] on li "WIP - Pending Approval" at bounding box center [299, 129] width 158 height 12
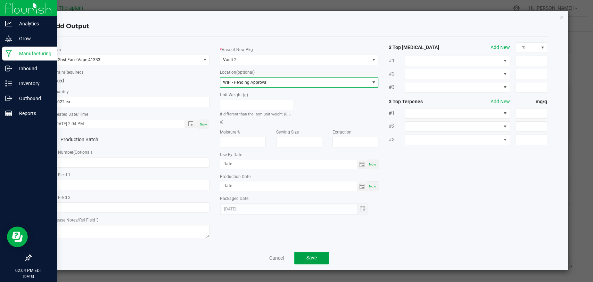
click at [308, 255] on span "Save" at bounding box center [311, 257] width 10 height 6
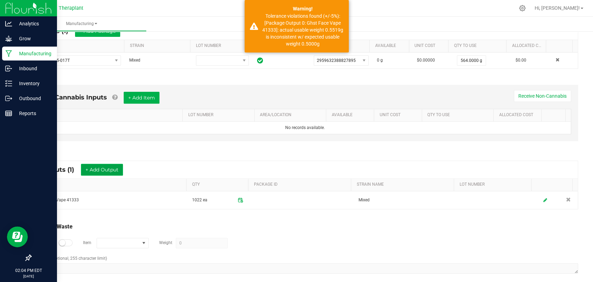
click at [110, 170] on button "+ Add Output" at bounding box center [102, 170] width 42 height 12
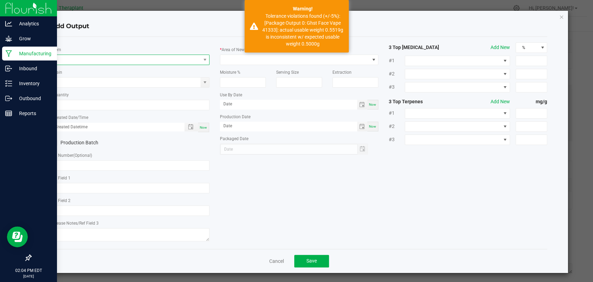
click at [102, 59] on span "NO DATA FOUND" at bounding box center [125, 60] width 149 height 10
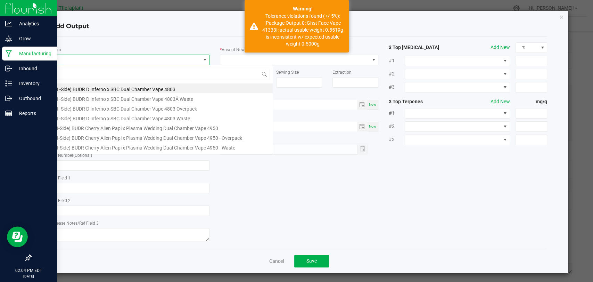
scroll to position [10, 156]
type input "41333"
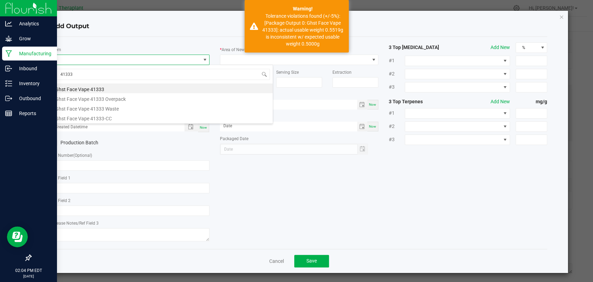
click at [103, 86] on li "Ghst Face Vape 41333" at bounding box center [161, 88] width 221 height 10
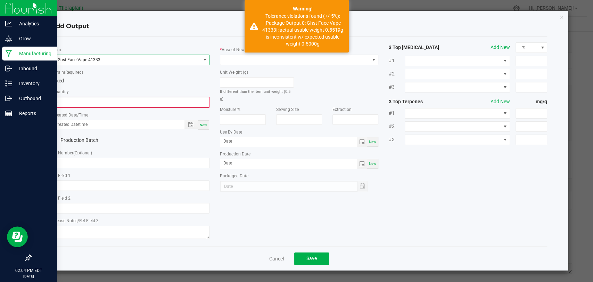
click at [96, 103] on input "0" at bounding box center [130, 102] width 157 height 10
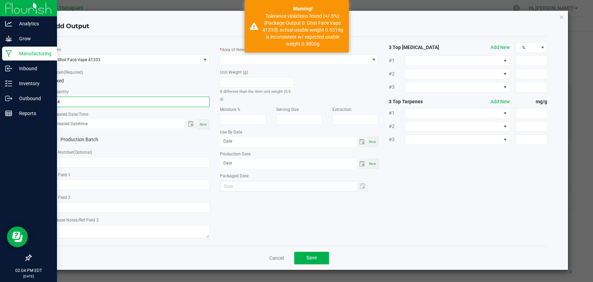
type input "14 ea"
click at [201, 122] on span "Now" at bounding box center [203, 124] width 7 height 4
type input "09/23/2025 2:04 PM"
type input "[DATE]"
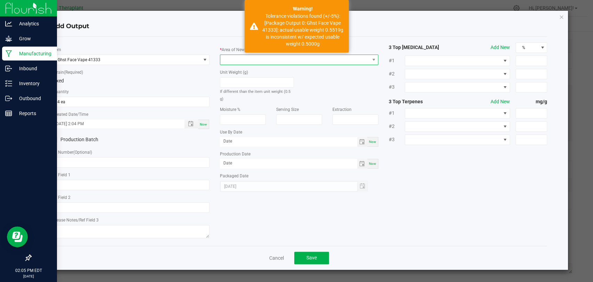
click at [229, 60] on span at bounding box center [294, 60] width 149 height 10
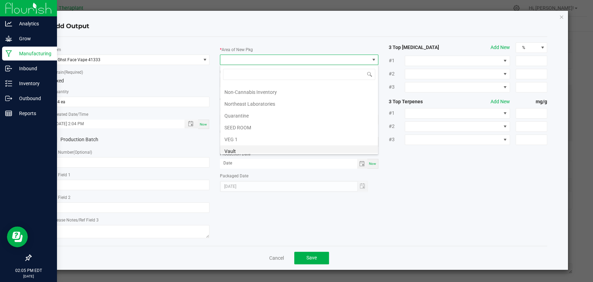
scroll to position [130, 0]
click at [232, 123] on li "Vault 2" at bounding box center [299, 125] width 158 height 12
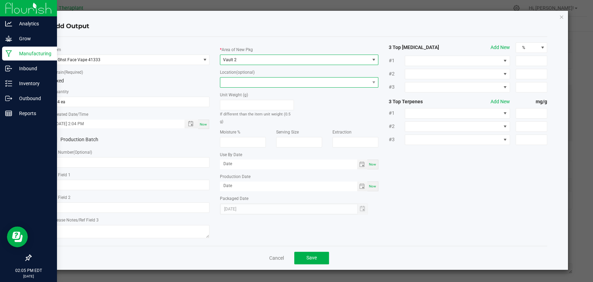
click at [234, 81] on span at bounding box center [294, 82] width 149 height 10
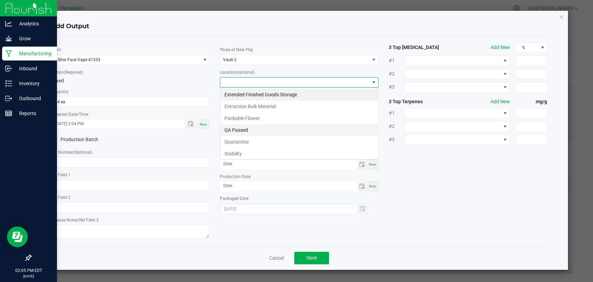
scroll to position [10, 158]
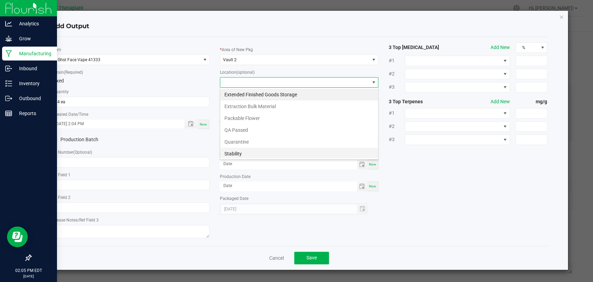
click at [239, 153] on li "Stability" at bounding box center [299, 154] width 158 height 12
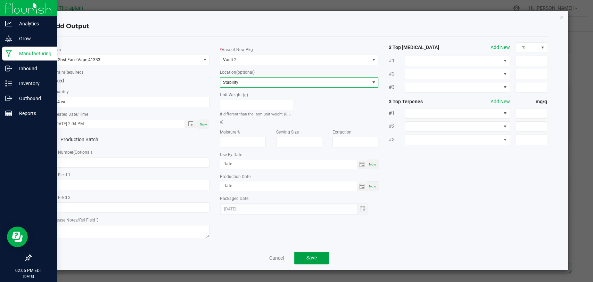
click at [307, 254] on span "Save" at bounding box center [311, 257] width 10 height 6
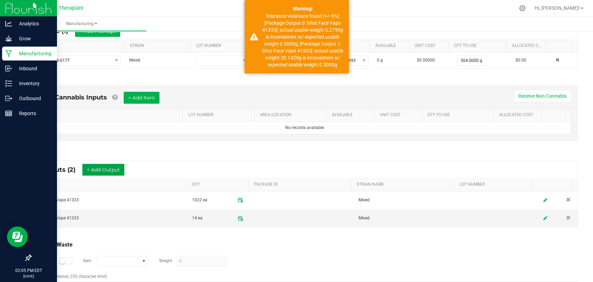
click at [112, 170] on button "+ Add Output" at bounding box center [103, 170] width 42 height 12
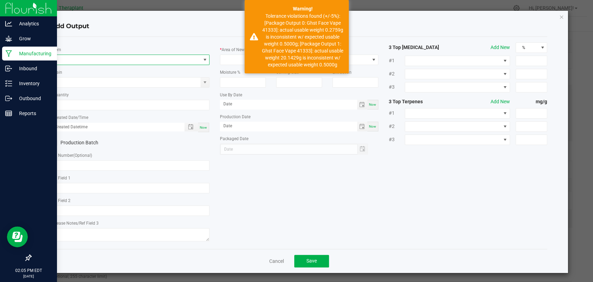
click at [110, 62] on span "NO DATA FOUND" at bounding box center [125, 60] width 149 height 10
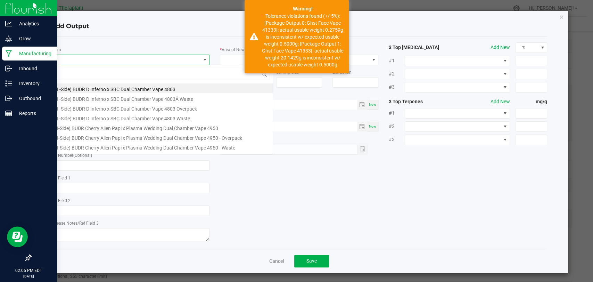
scroll to position [10, 156]
type input "41333"
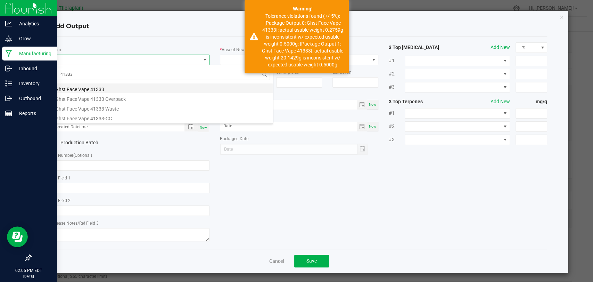
click at [106, 84] on li "Ghst Face Vape 41333" at bounding box center [161, 88] width 221 height 10
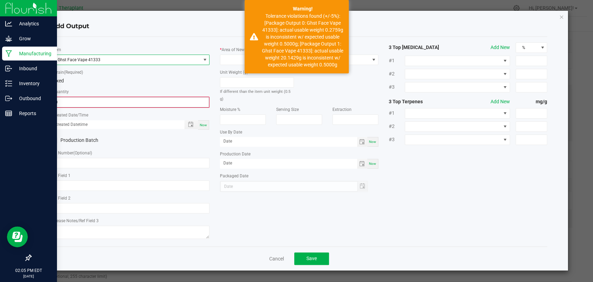
click at [100, 100] on input "0" at bounding box center [130, 102] width 157 height 10
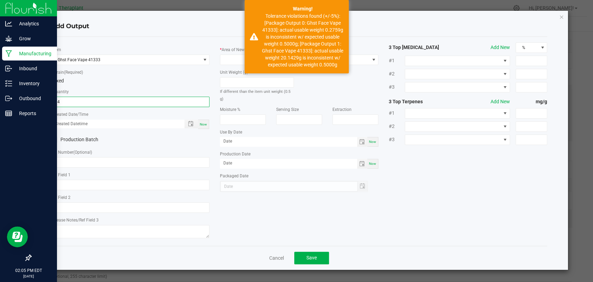
type input "14 ea"
click at [202, 123] on span "Now" at bounding box center [203, 124] width 7 height 4
type input "09/23/2025 2:05 PM"
type input "[DATE]"
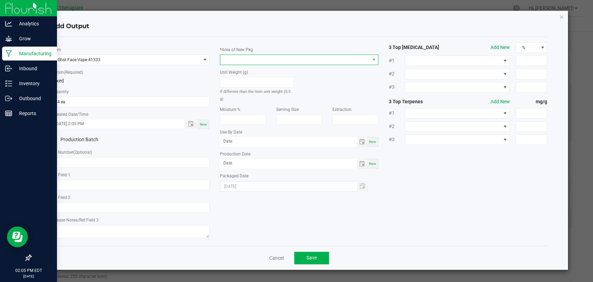
click at [237, 60] on span at bounding box center [294, 60] width 149 height 10
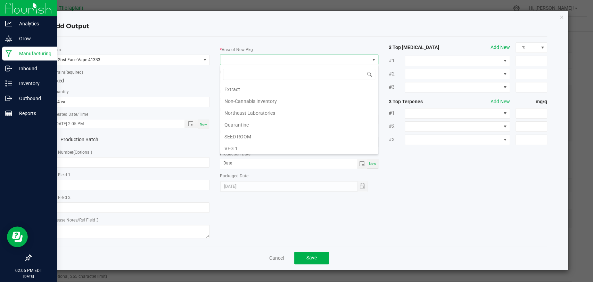
scroll to position [130, 0]
click at [237, 121] on li "Vault 2" at bounding box center [299, 125] width 158 height 12
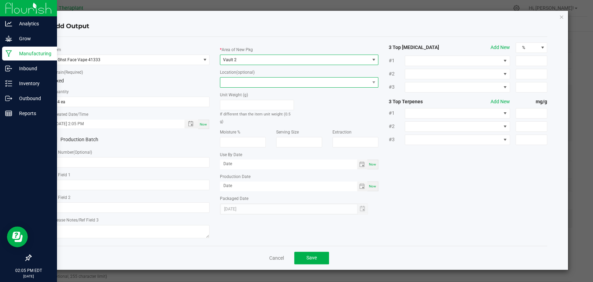
click at [240, 78] on span at bounding box center [294, 82] width 149 height 10
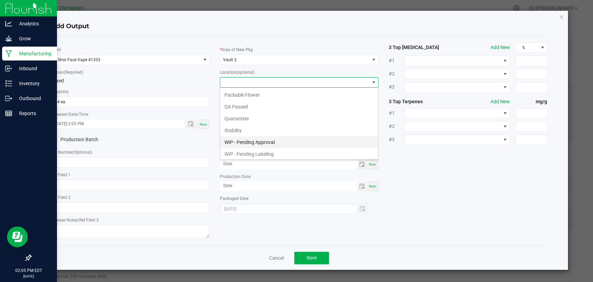
scroll to position [36, 0]
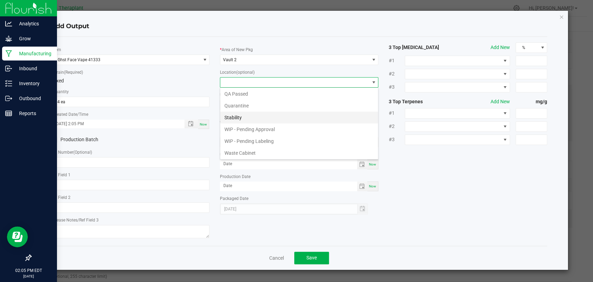
click at [242, 118] on li "Stability" at bounding box center [299, 117] width 158 height 12
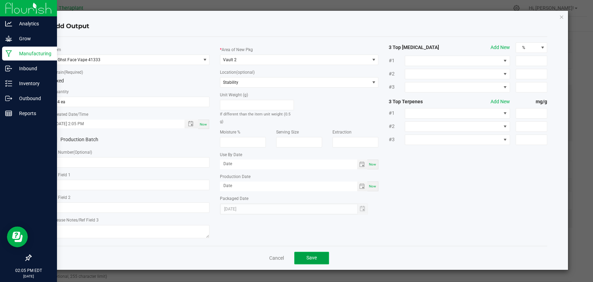
click at [327, 259] on button "Save" at bounding box center [311, 257] width 35 height 12
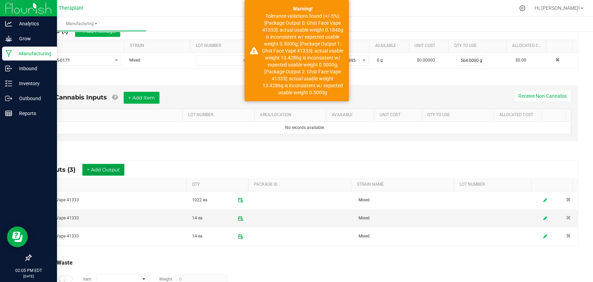
click at [103, 169] on button "+ Add Output" at bounding box center [103, 170] width 42 height 12
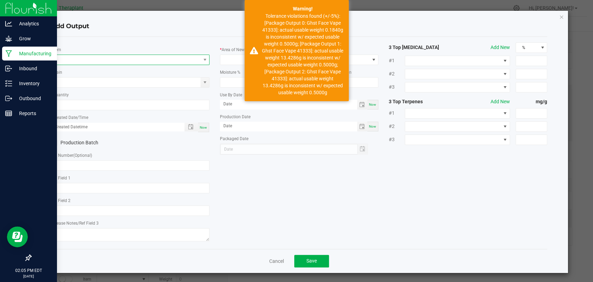
click at [104, 60] on span "NO DATA FOUND" at bounding box center [125, 60] width 149 height 10
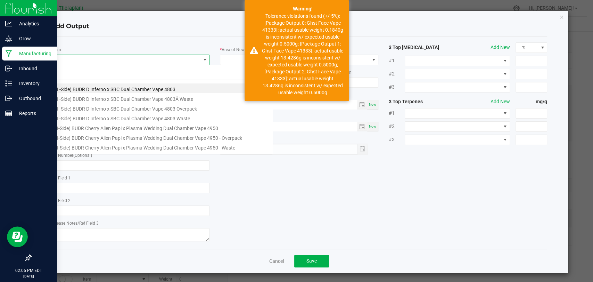
scroll to position [10, 156]
type input "41333"
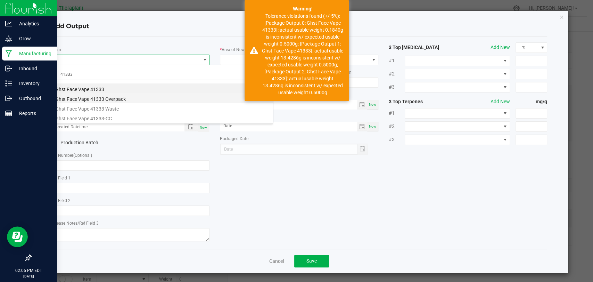
click at [107, 97] on li "Ghst Face Vape 41333 Overpack" at bounding box center [161, 98] width 221 height 10
type input "0 ea"
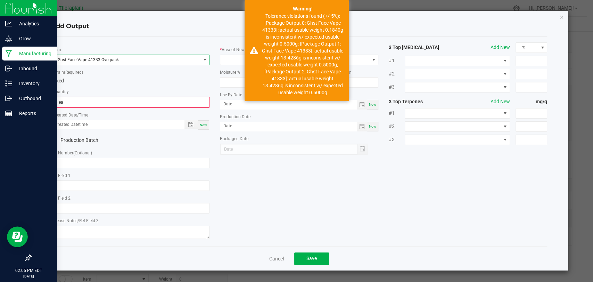
click at [563, 16] on div "Add Output * Item Ghst Face Vape 41333 Overpack * Strain (Required) Mixed * Qua…" at bounding box center [298, 140] width 537 height 259
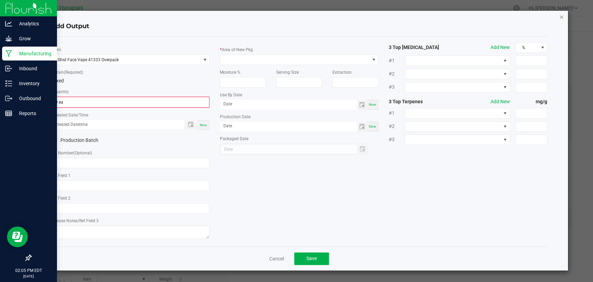
click at [560, 17] on icon "button" at bounding box center [561, 16] width 5 height 8
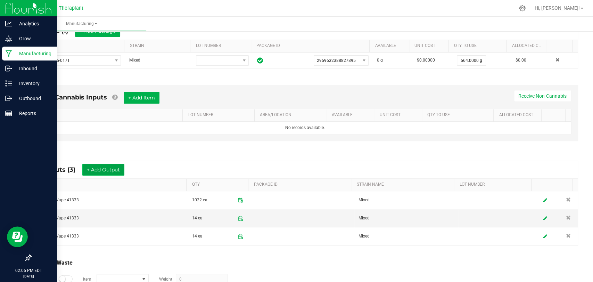
click at [117, 172] on button "+ Add Output" at bounding box center [103, 170] width 42 height 12
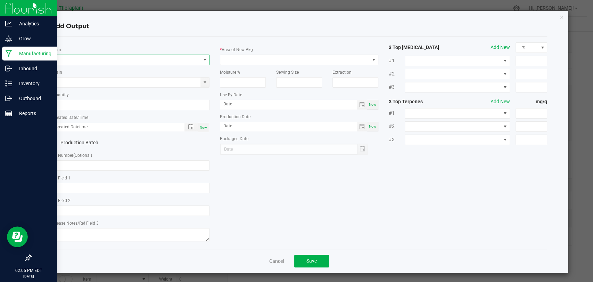
click at [113, 61] on span "NO DATA FOUND" at bounding box center [125, 60] width 149 height 10
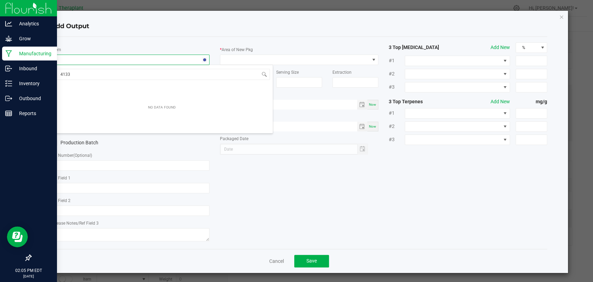
type input "41333"
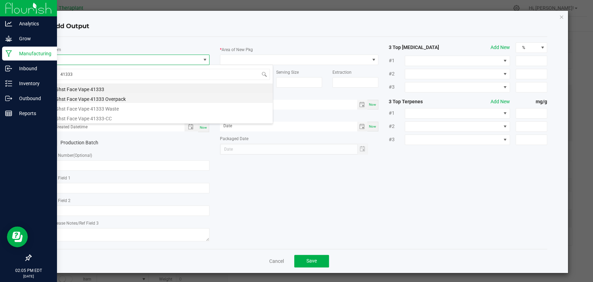
click at [111, 99] on li "Ghst Face Vape 41333 Overpack" at bounding box center [161, 98] width 221 height 10
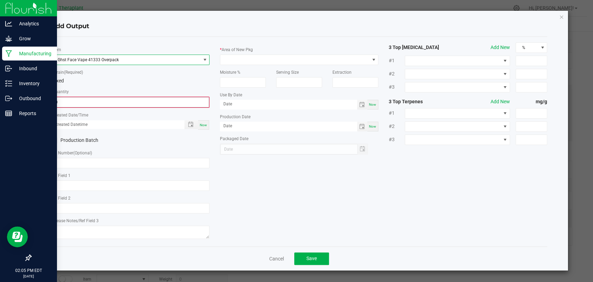
click at [106, 104] on input "0" at bounding box center [130, 102] width 157 height 10
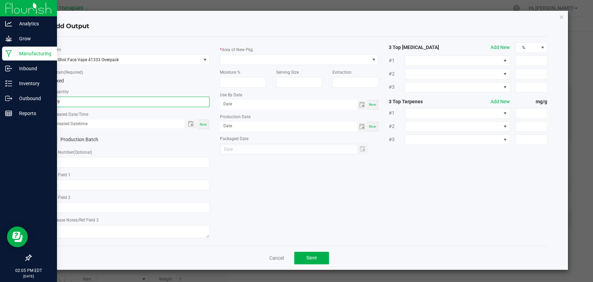
type input "39.0000 g"
click at [201, 122] on span "Now" at bounding box center [203, 124] width 7 height 4
type input "09/23/2025 2:05 PM"
type input "[DATE]"
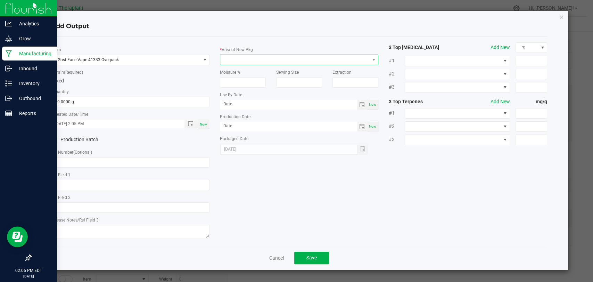
click at [242, 58] on span at bounding box center [294, 60] width 149 height 10
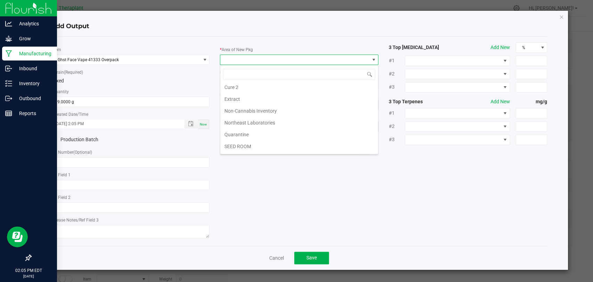
scroll to position [130, 0]
click at [234, 145] on li "Waste" at bounding box center [299, 148] width 158 height 12
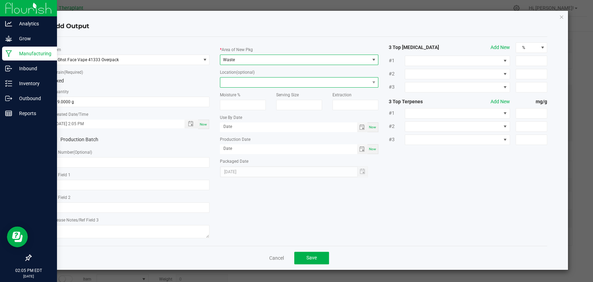
click at [240, 84] on span at bounding box center [294, 82] width 149 height 10
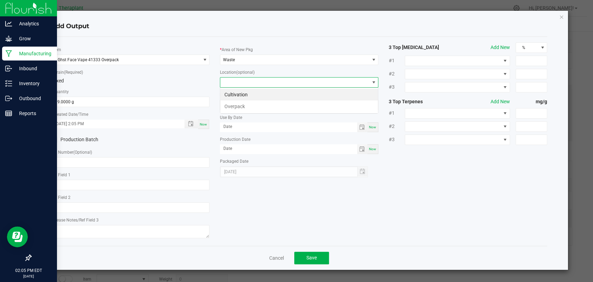
scroll to position [10, 158]
click at [237, 103] on li "Overpack" at bounding box center [299, 106] width 158 height 12
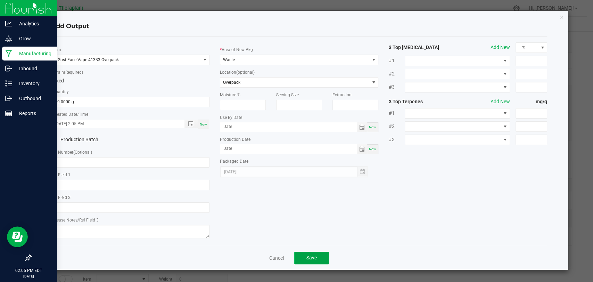
click at [315, 252] on button "Save" at bounding box center [311, 257] width 35 height 12
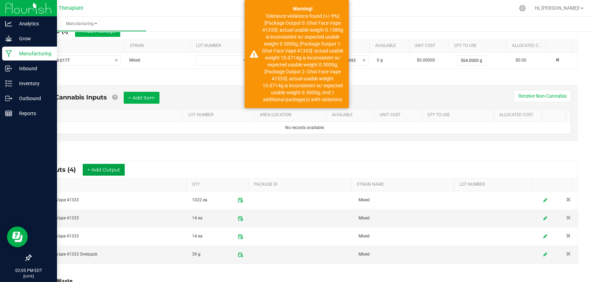
scroll to position [0, 0]
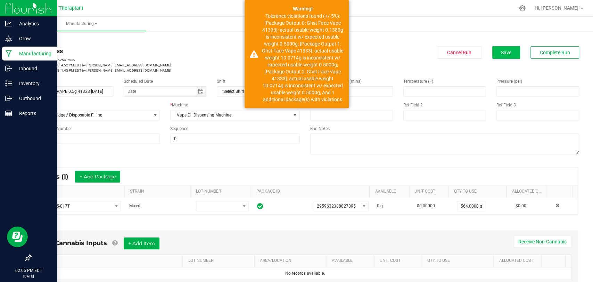
click at [493, 46] on div "< All Runs In Progress MP-20250922205254-7539 Started: Sep 22, 2025 4:52 PM EDT…" at bounding box center [305, 54] width 548 height 36
click at [495, 49] on button "Save" at bounding box center [506, 52] width 28 height 12
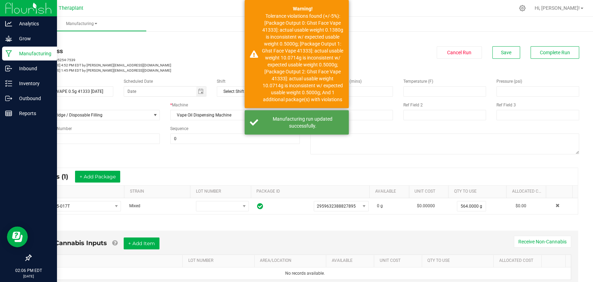
scroll to position [154, 0]
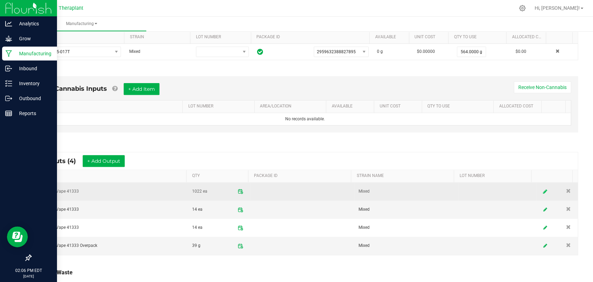
click at [543, 189] on icon at bounding box center [545, 191] width 4 height 5
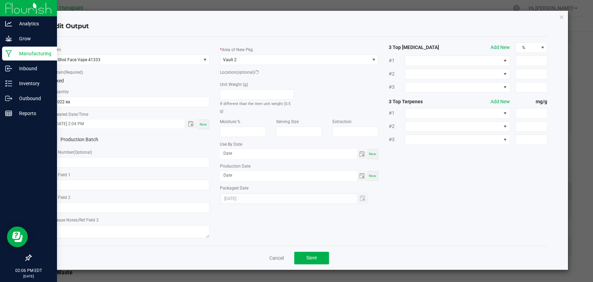
scroll to position [92, 0]
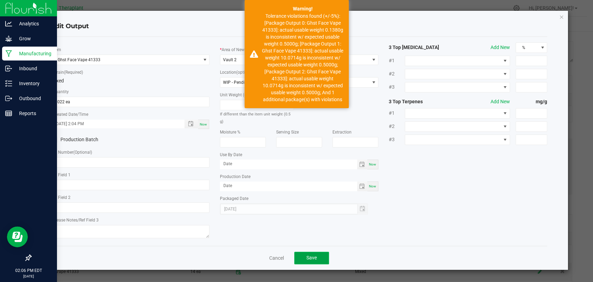
click at [312, 253] on button "Save" at bounding box center [311, 257] width 35 height 12
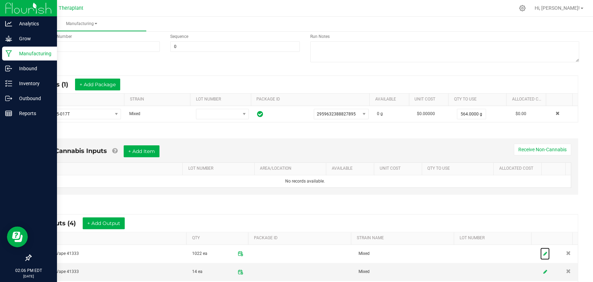
scroll to position [0, 0]
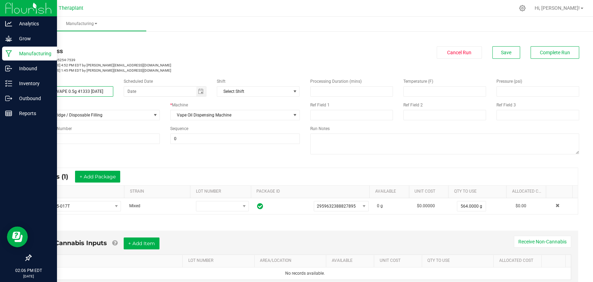
click at [78, 91] on input "GHST FACE VAPE 0.5g 41333 [DATE]" at bounding box center [72, 91] width 83 height 10
type input "GHST FACE VAPE 41333 09/23/25"
click at [553, 52] on span "Complete Run" at bounding box center [554, 53] width 30 height 6
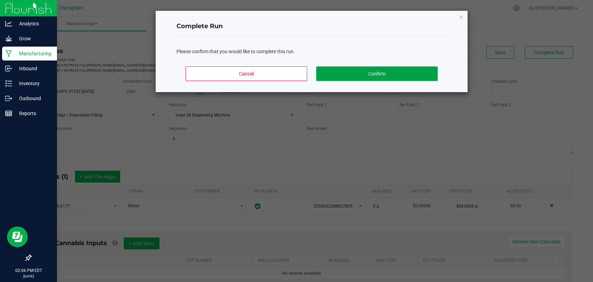
click at [360, 73] on button "Confirm" at bounding box center [377, 73] width 122 height 15
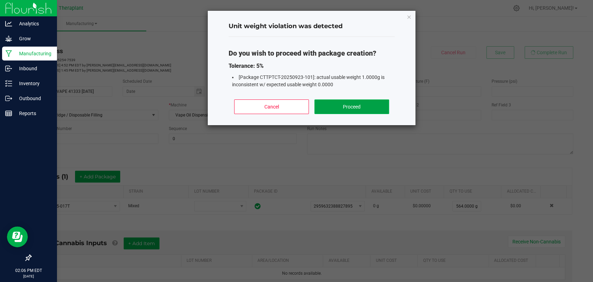
click at [352, 105] on button "Proceed" at bounding box center [351, 106] width 75 height 15
